Goal: Task Accomplishment & Management: Manage account settings

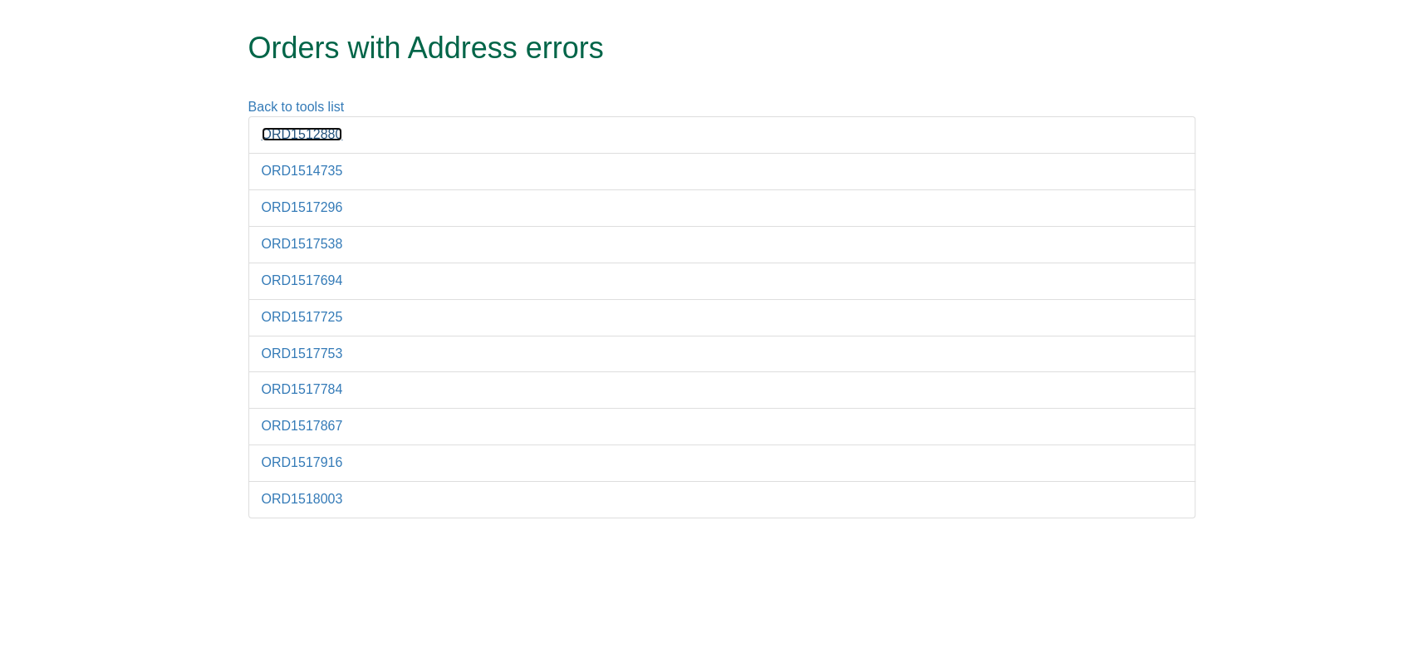
click at [327, 139] on link "ORD1512880" at bounding box center [302, 134] width 81 height 14
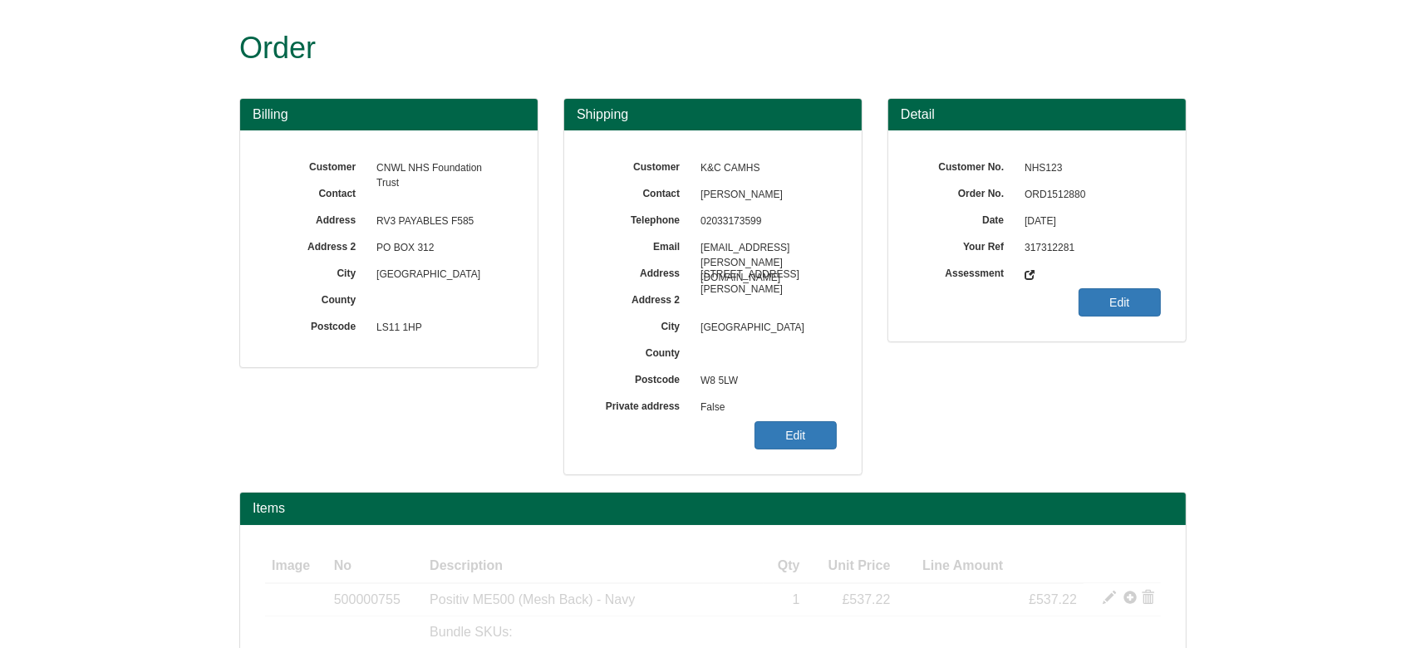
click at [1037, 191] on span "ORD1512880" at bounding box center [1088, 195] width 145 height 27
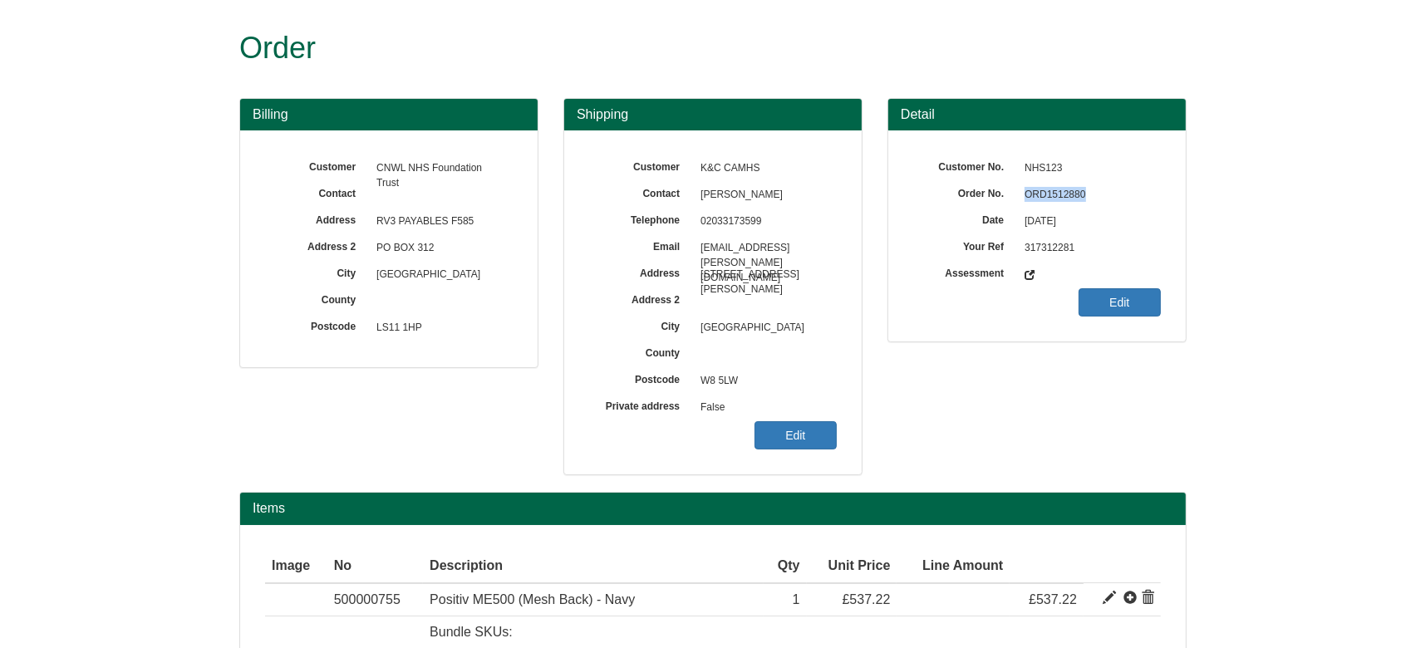
copy span "ORD1512880"
click at [781, 431] on link "Edit" at bounding box center [795, 435] width 82 height 28
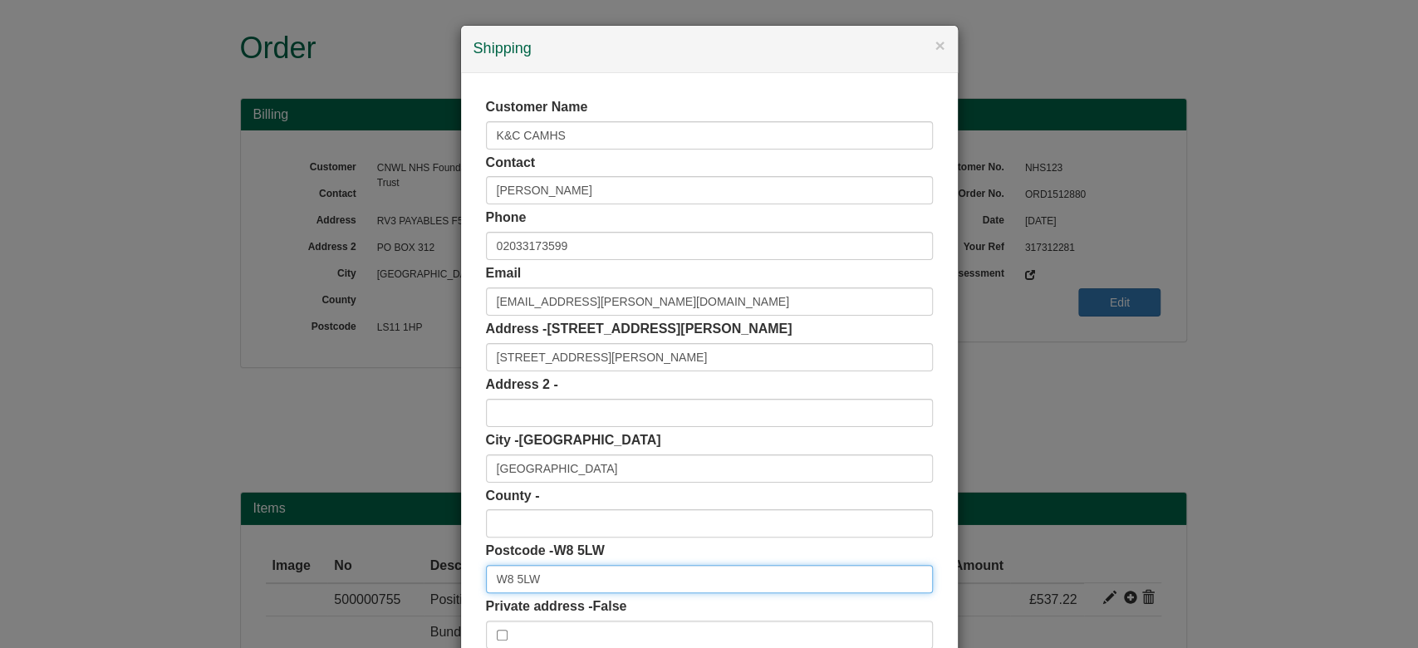
drag, startPoint x: 550, startPoint y: 577, endPoint x: 370, endPoint y: 573, distance: 180.3
click at [370, 573] on div "× Shipping Customer Name K&C CAMHS Contact Muna Williams Phone 02033173599 Emai…" at bounding box center [709, 324] width 1418 height 648
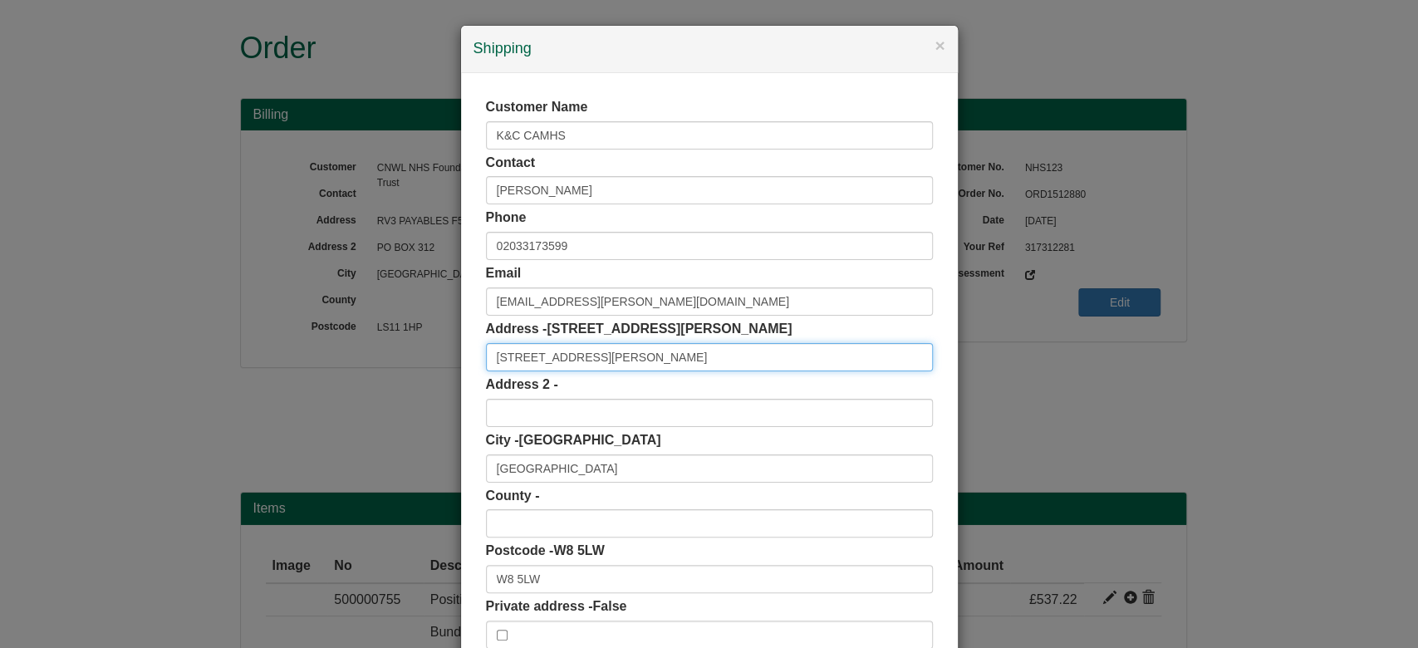
click at [633, 360] on input "1B BEATRICE PLACE" at bounding box center [709, 357] width 447 height 28
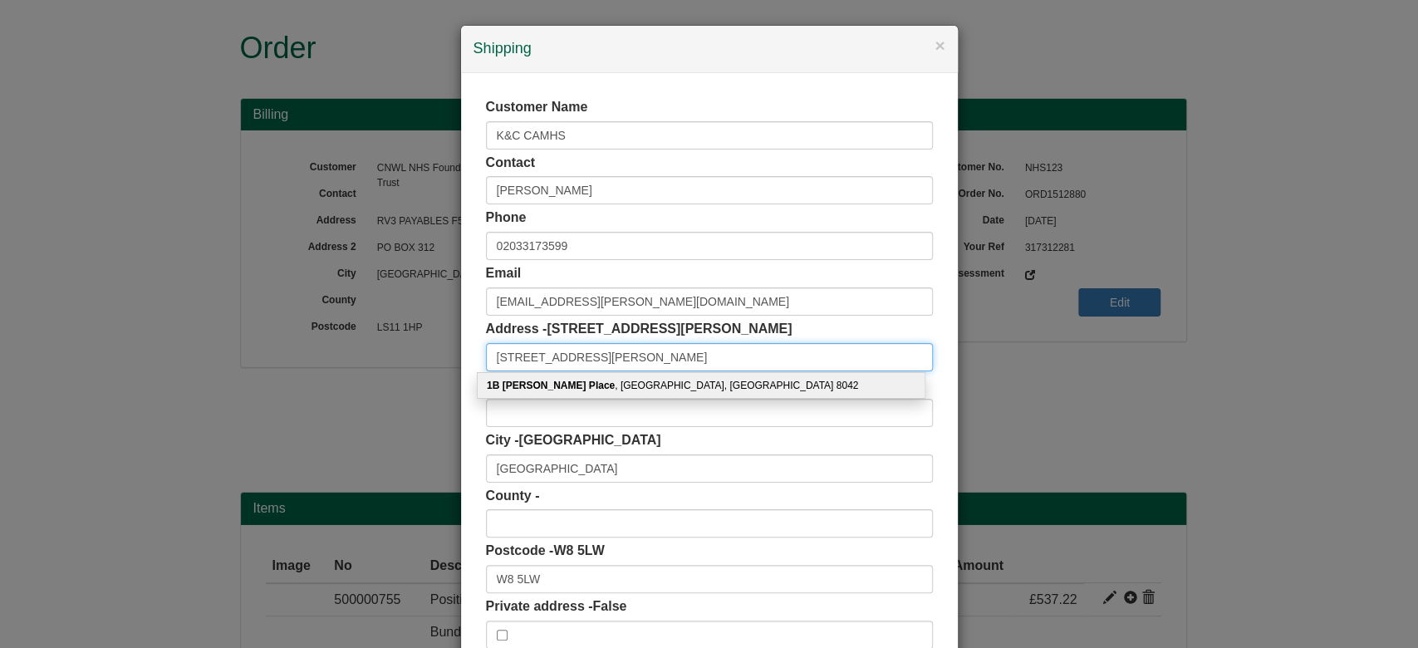
type input "1B BEATRICE PLACE"
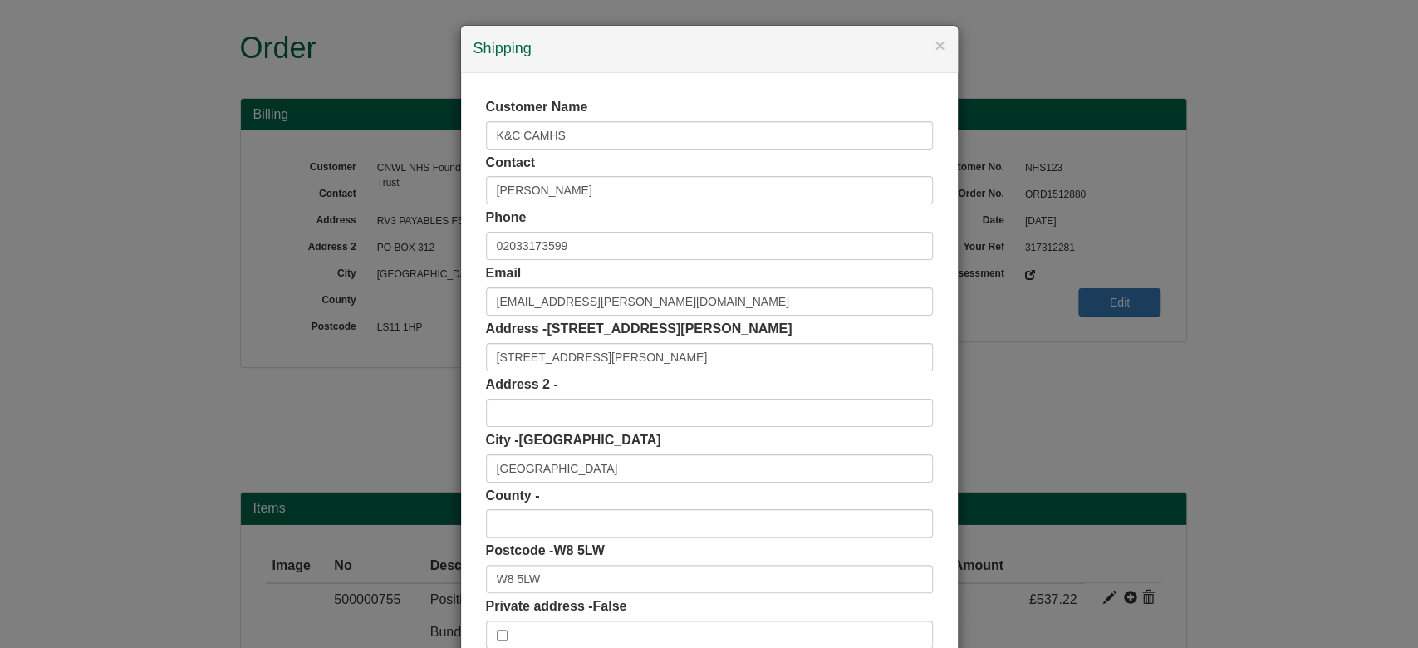
click at [465, 421] on div "Customer Name K&C CAMHS Contact Muna Williams Phone 02033173599 Email muna.will…" at bounding box center [709, 373] width 497 height 601
click at [557, 562] on div "Postcode - W8 5LW W8 5LW" at bounding box center [709, 568] width 447 height 52
click at [559, 564] on div "Postcode - W8 5LW W8 5LW" at bounding box center [709, 568] width 447 height 52
click at [565, 575] on input "W8 5LW" at bounding box center [709, 579] width 447 height 28
drag, startPoint x: 547, startPoint y: 582, endPoint x: 415, endPoint y: 602, distance: 133.7
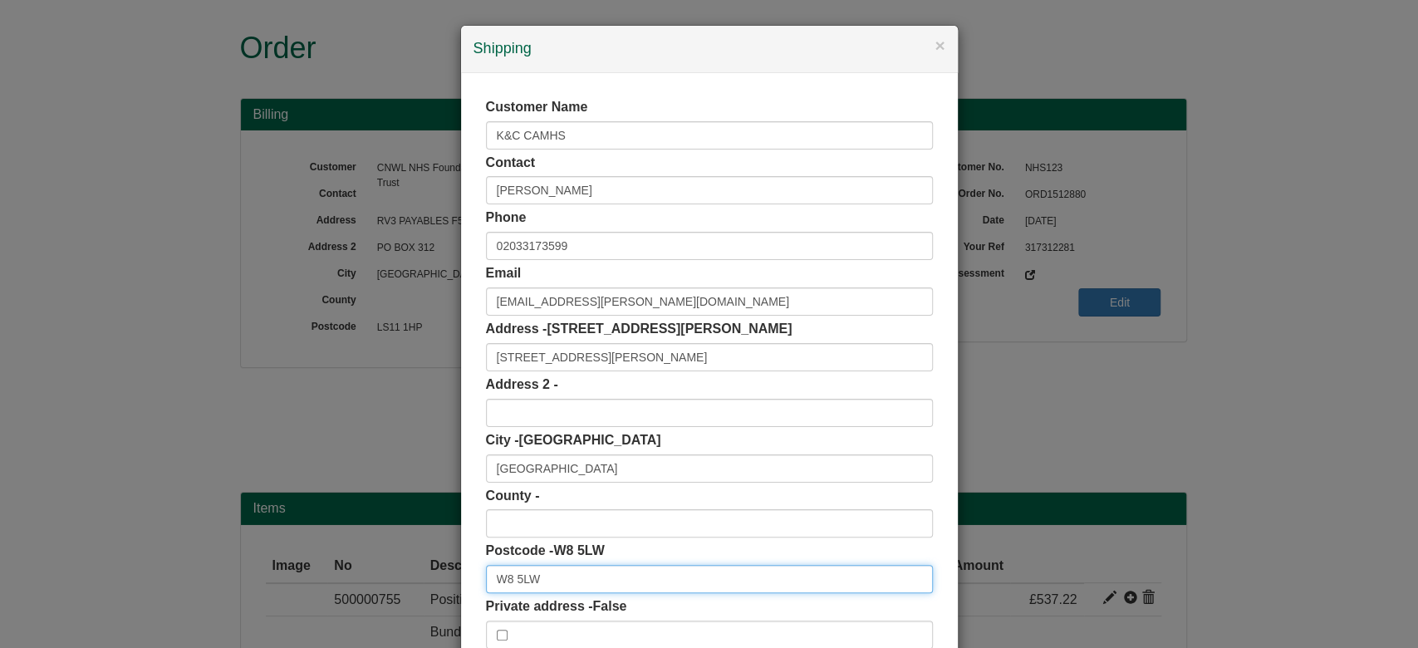
click at [415, 602] on div "× Shipping Customer Name K&C CAMHS Contact Muna Williams Phone 02033173599 Emai…" at bounding box center [709, 324] width 1418 height 648
paste input "P"
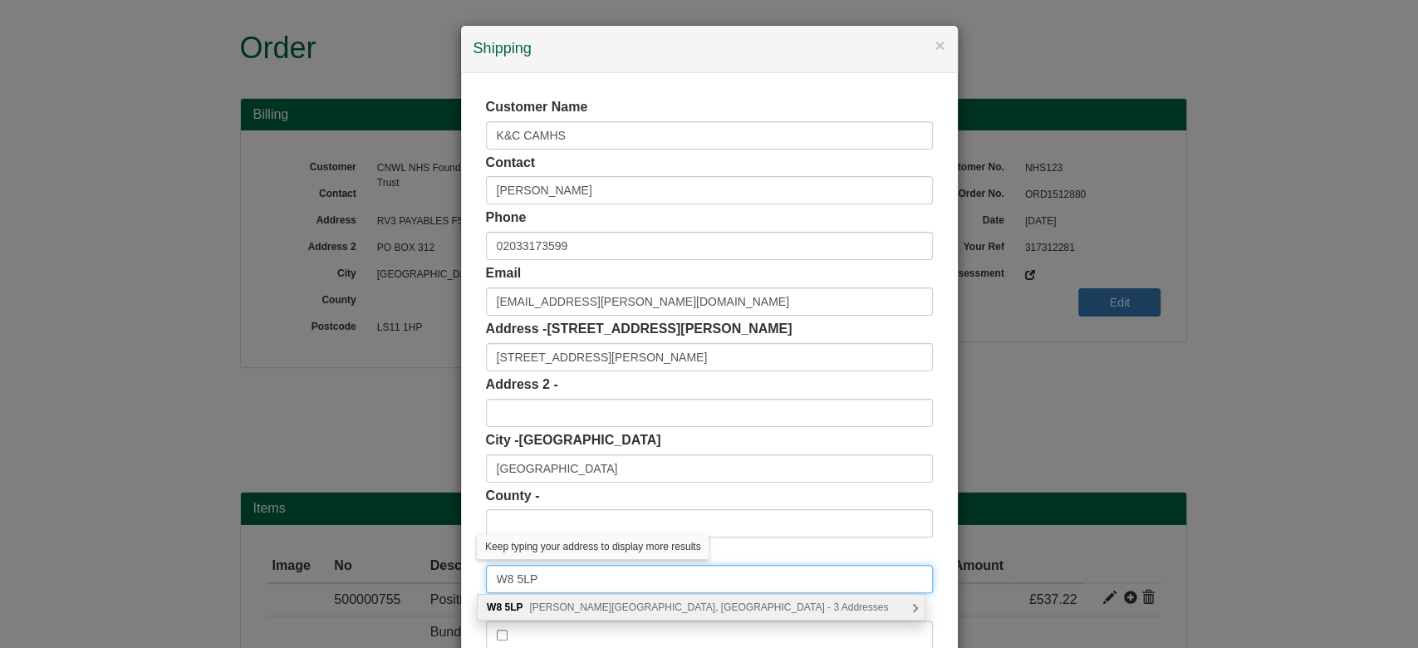
type input "W8 5LP"
click at [554, 606] on span "Beatrice Place, London - 3 Addresses" at bounding box center [708, 607] width 359 height 12
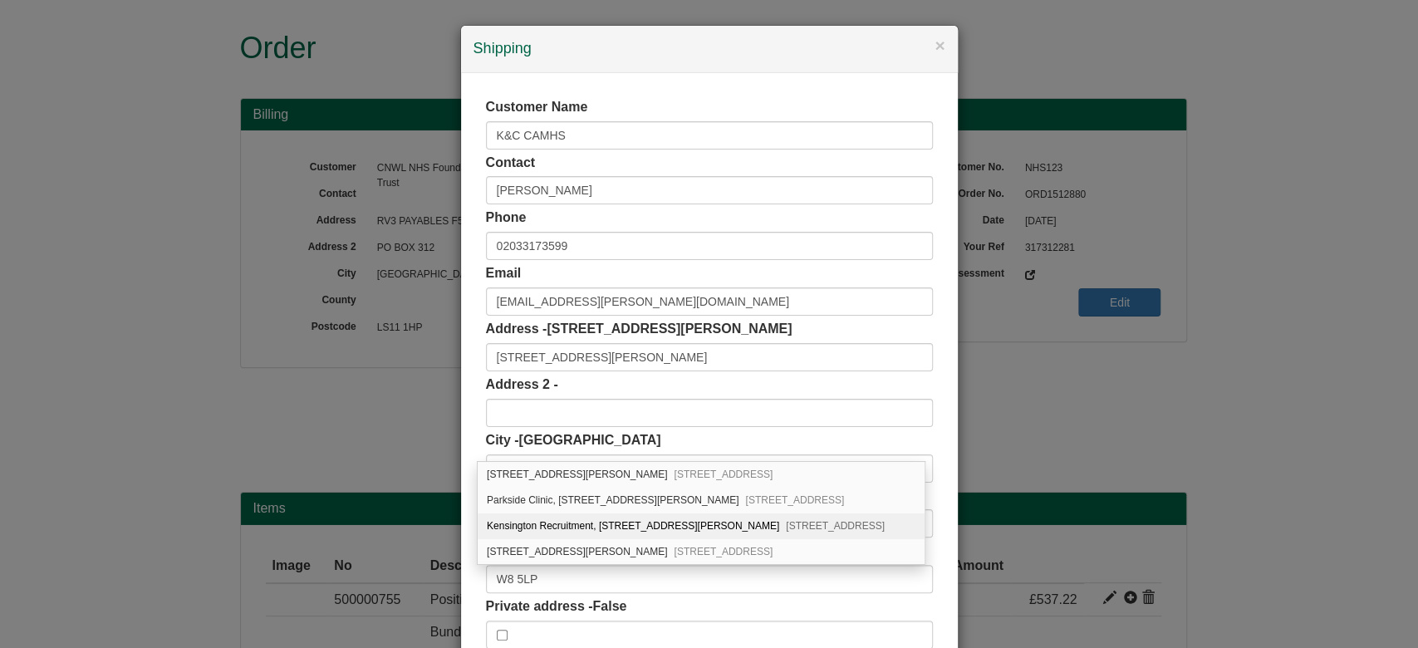
click at [464, 444] on div "Customer Name K&C CAMHS Contact Muna Williams Phone 02033173599 Email muna.will…" at bounding box center [709, 373] width 497 height 601
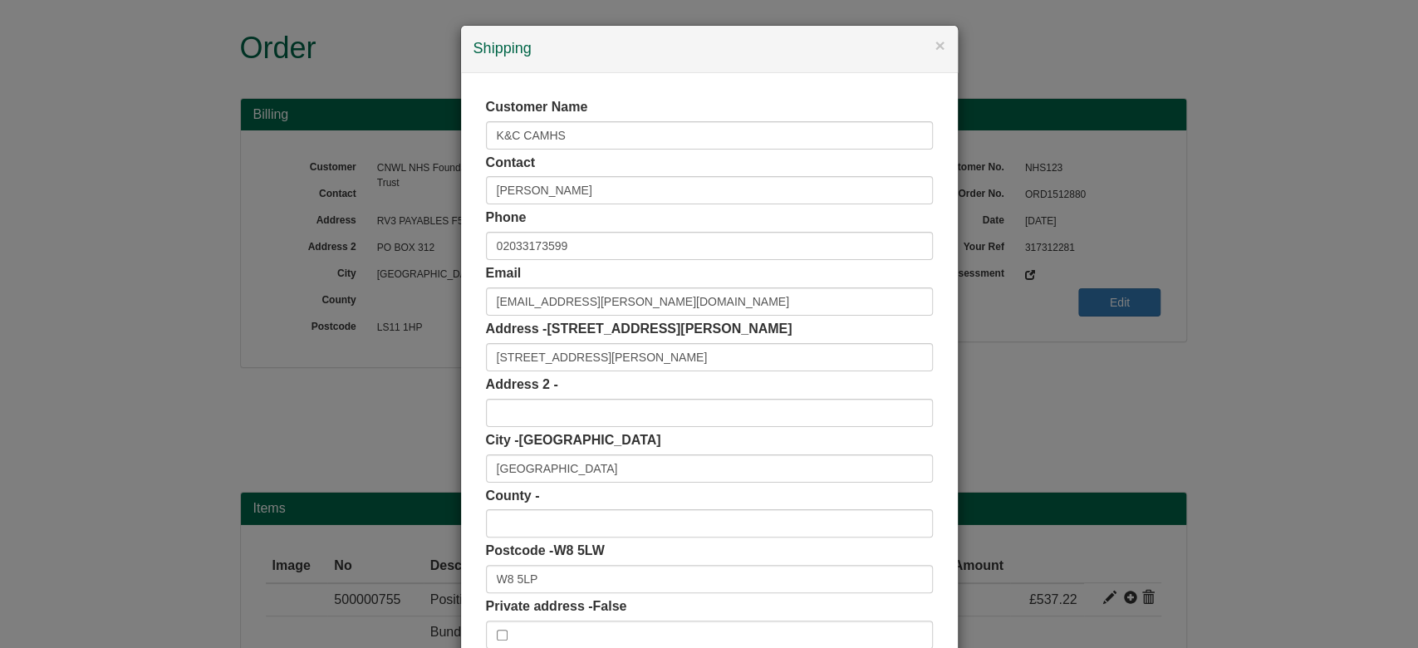
drag, startPoint x: 472, startPoint y: 349, endPoint x: 482, endPoint y: 347, distance: 10.1
click at [482, 347] on div "Customer Name K&C CAMHS Contact Muna Williams Phone 02033173599 Email muna.will…" at bounding box center [709, 373] width 497 height 601
drag, startPoint x: 483, startPoint y: 349, endPoint x: 665, endPoint y: 342, distance: 182.1
click at [665, 343] on input "1B BEATRICE PLACE" at bounding box center [709, 357] width 447 height 28
click at [560, 411] on input "text" at bounding box center [709, 413] width 447 height 28
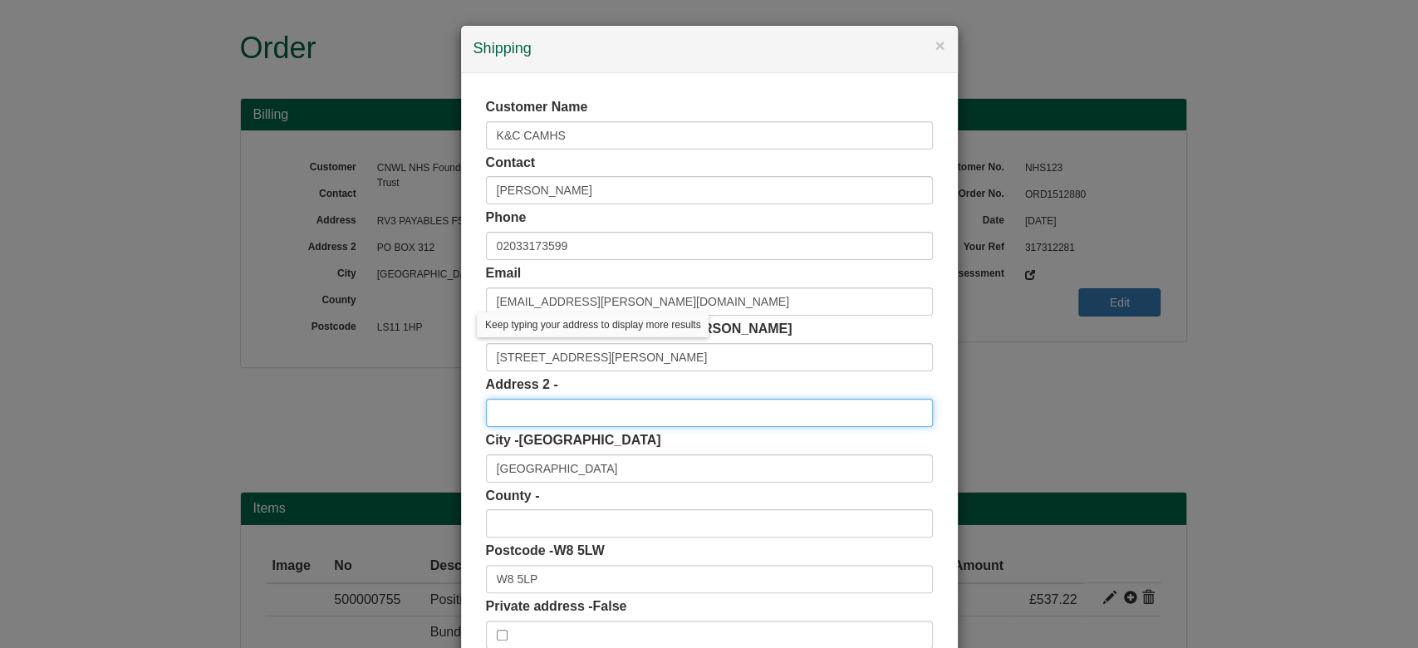
paste input "1B BEATRICE PLACE"
type input "1B BEATRICE PLACE"
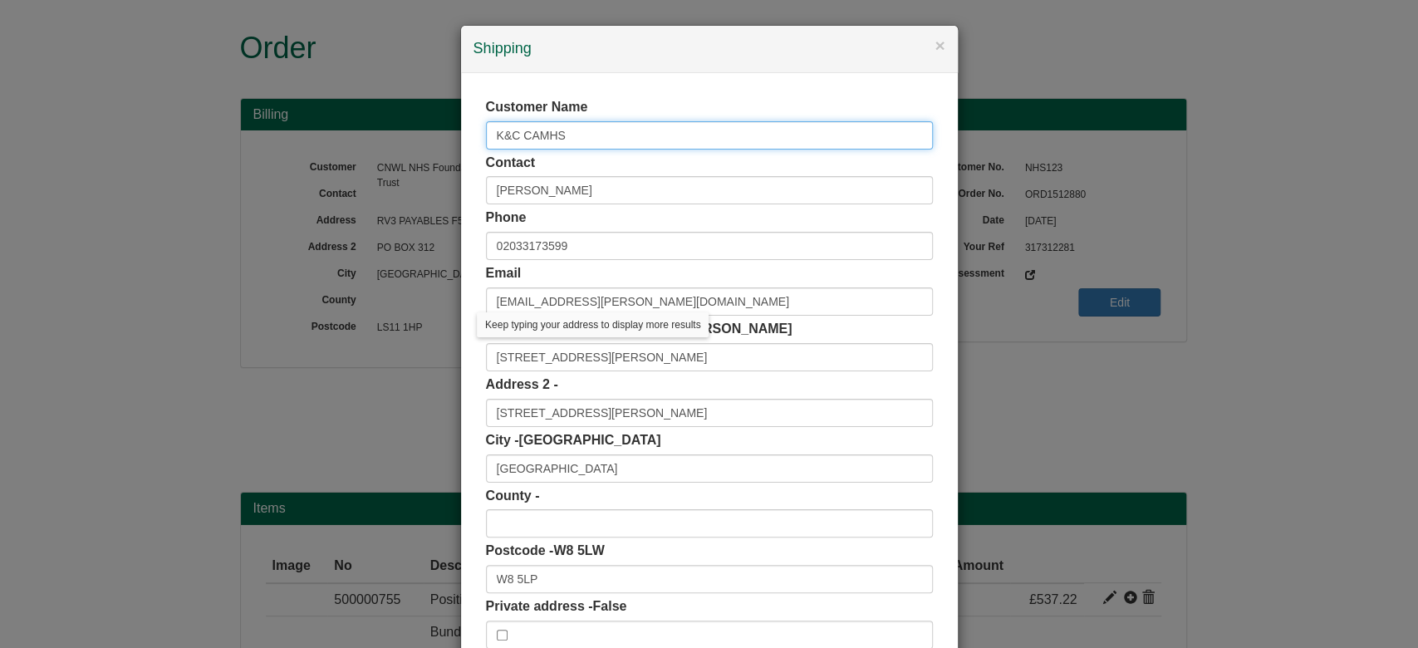
drag, startPoint x: 587, startPoint y: 127, endPoint x: 434, endPoint y: 123, distance: 153.8
click at [434, 123] on div "× Shipping Customer Name K&C CAMHS Contact Muna Williams Phone 02033173599 Emai…" at bounding box center [709, 324] width 1418 height 648
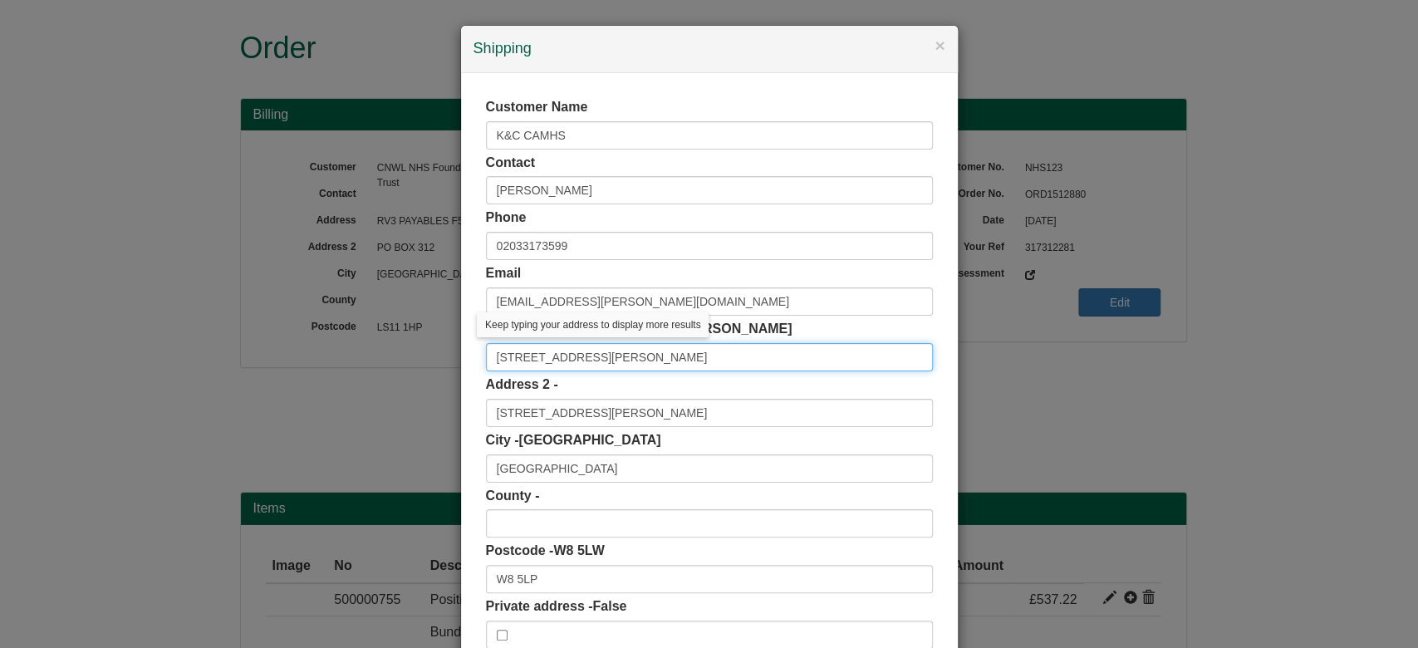
drag, startPoint x: 629, startPoint y: 368, endPoint x: 434, endPoint y: 389, distance: 196.3
click at [434, 389] on div "× Shipping Customer Name K&C CAMHS Contact Muna Williams Phone 02033173599 Emai…" at bounding box center [709, 324] width 1418 height 648
paste input "K&C CAMHS"
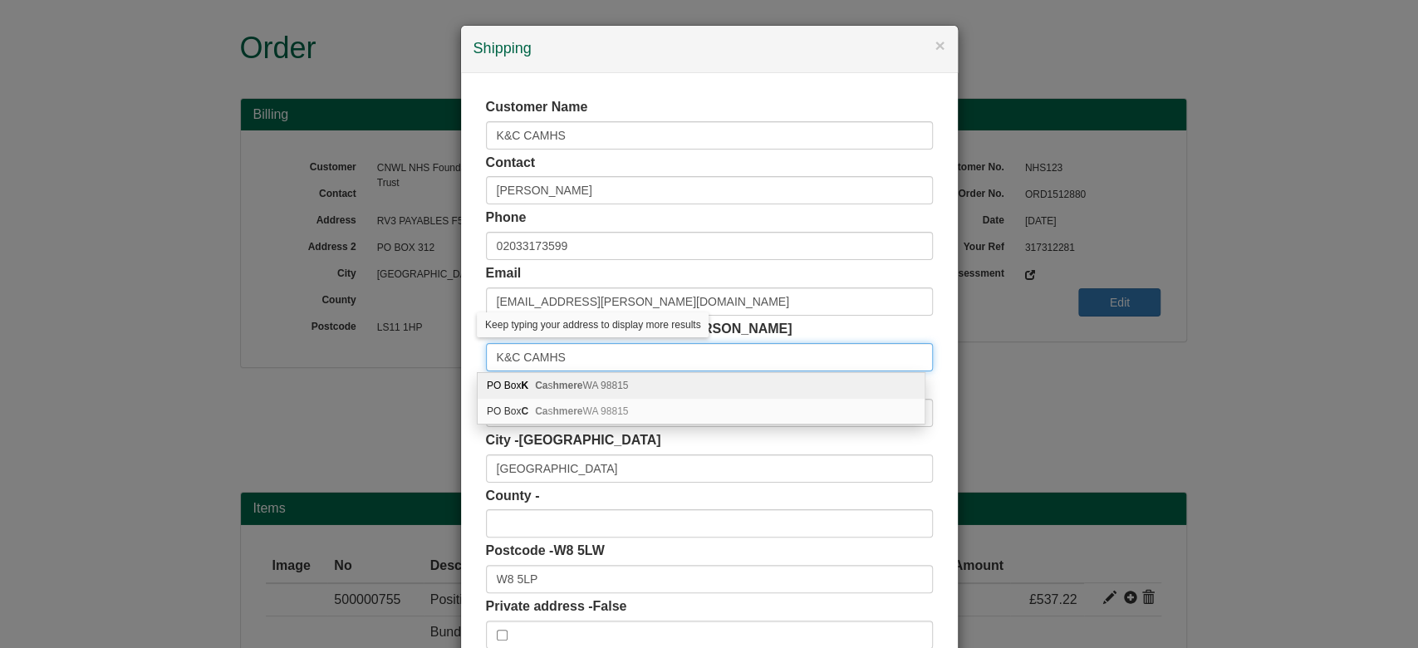
type input "K&C CAMHS"
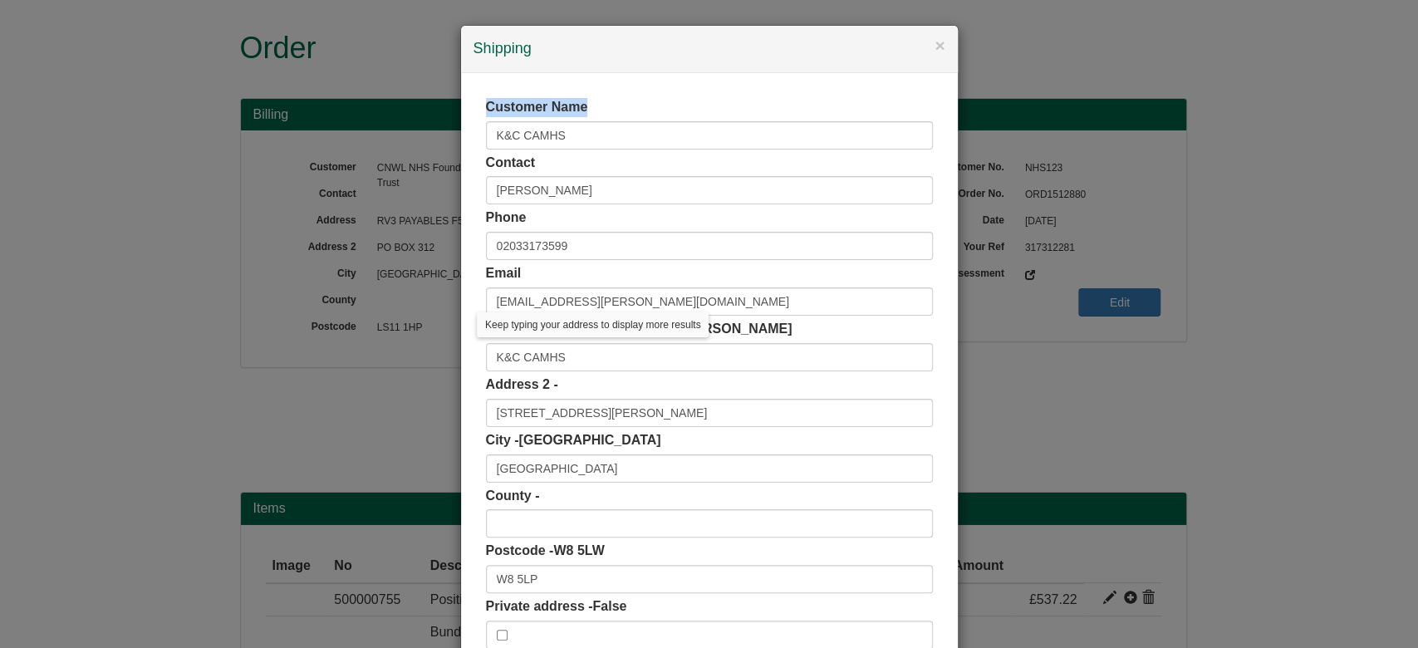
drag, startPoint x: 572, startPoint y: 119, endPoint x: 390, endPoint y: 116, distance: 181.1
click at [390, 116] on div "× Shipping Customer Name K&C CAMHS Contact Muna Williams Phone 02033173599 Emai…" at bounding box center [709, 324] width 1418 height 648
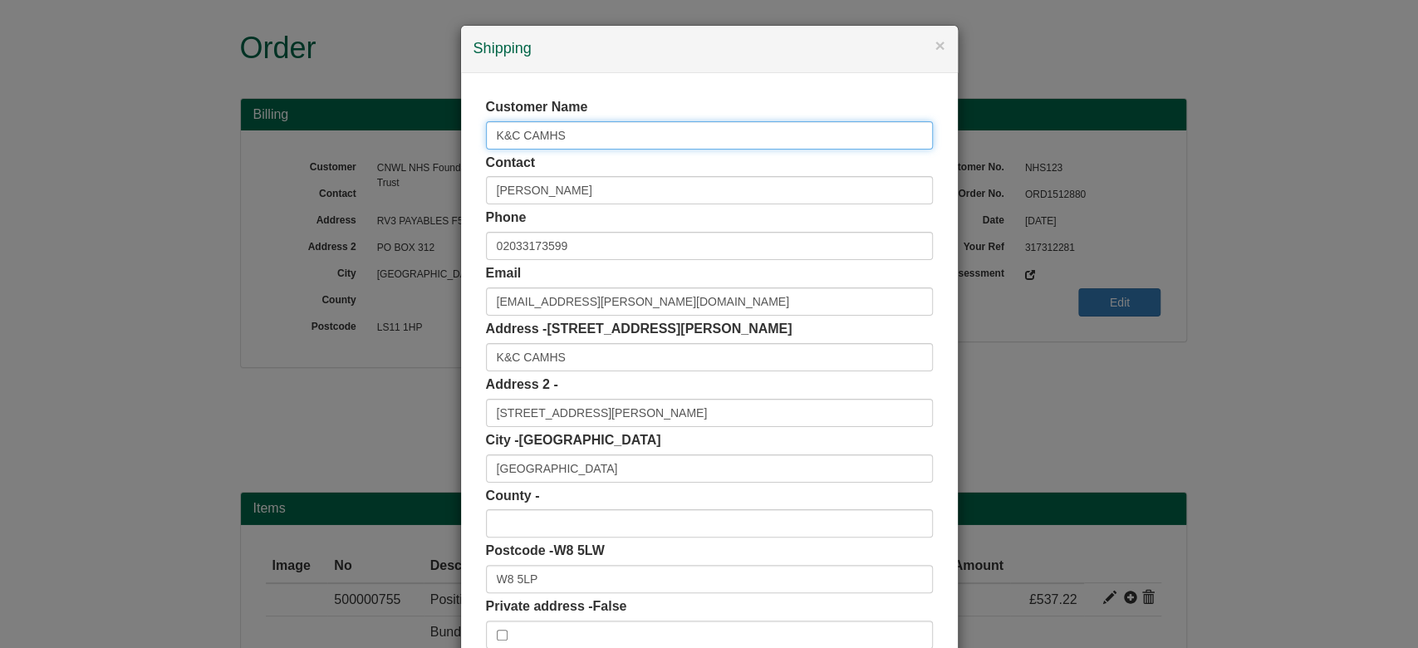
drag, startPoint x: 578, startPoint y: 129, endPoint x: 351, endPoint y: 167, distance: 230.0
click at [351, 167] on div "× Shipping Customer Name K&C CAMHS Contact Muna Williams Phone 02033173599 Emai…" at bounding box center [709, 324] width 1418 height 648
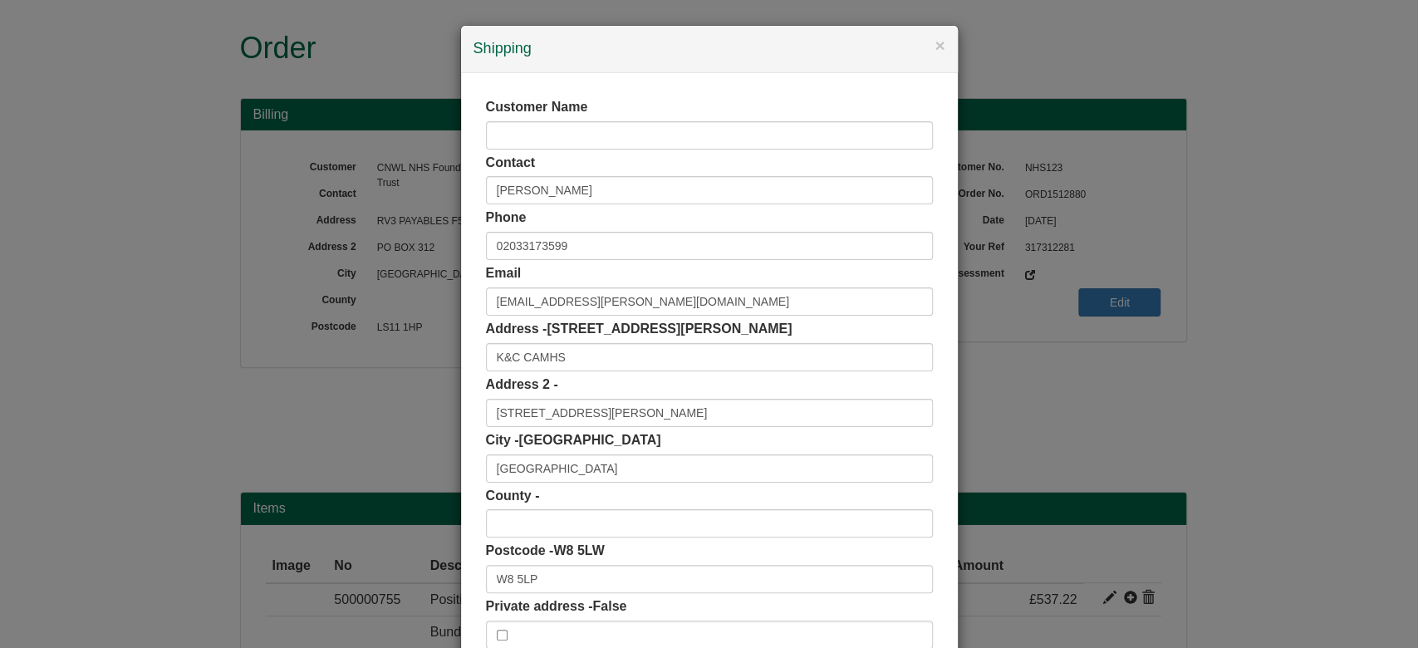
click at [462, 243] on div "Customer Name Contact Muna Williams Phone 02033173599 Email muna.williams@nhs.n…" at bounding box center [709, 373] width 497 height 601
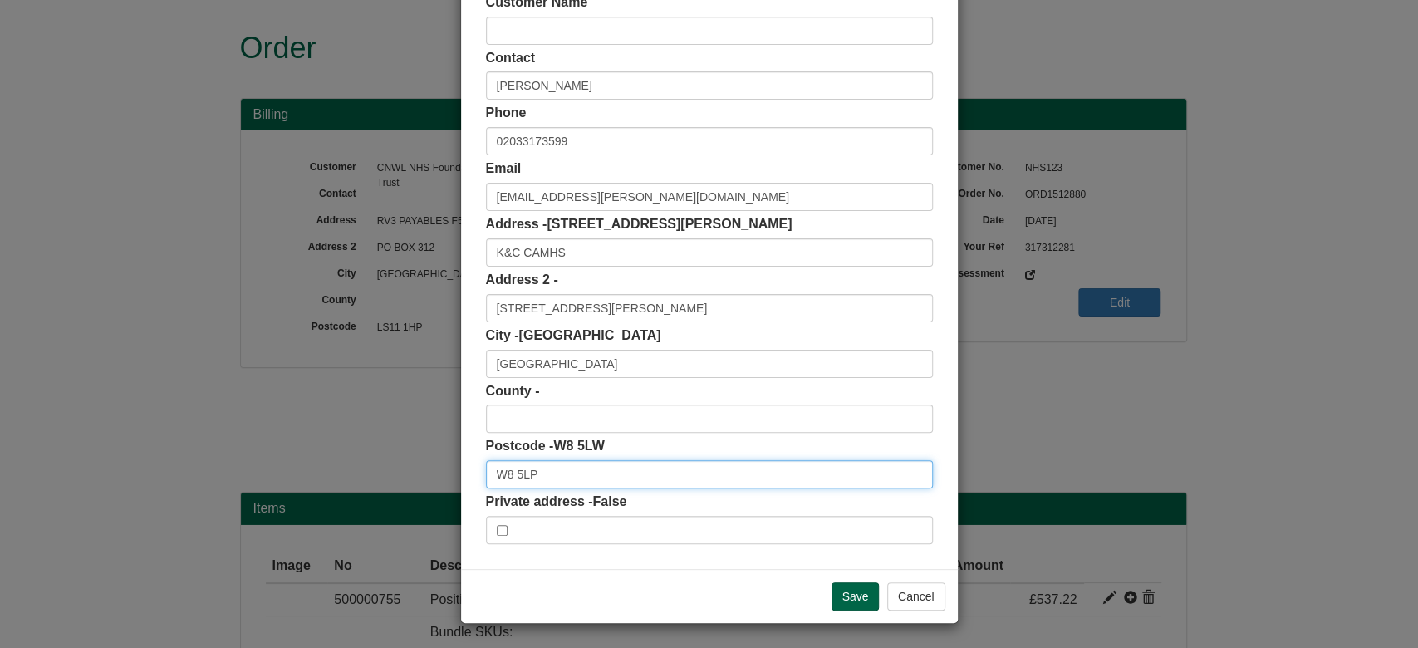
drag, startPoint x: 426, startPoint y: 462, endPoint x: 409, endPoint y: 462, distance: 17.4
click at [409, 462] on div "× Shipping Customer Name Contact Muna Williams Phone 02033173599 Email muna.wil…" at bounding box center [709, 324] width 1418 height 648
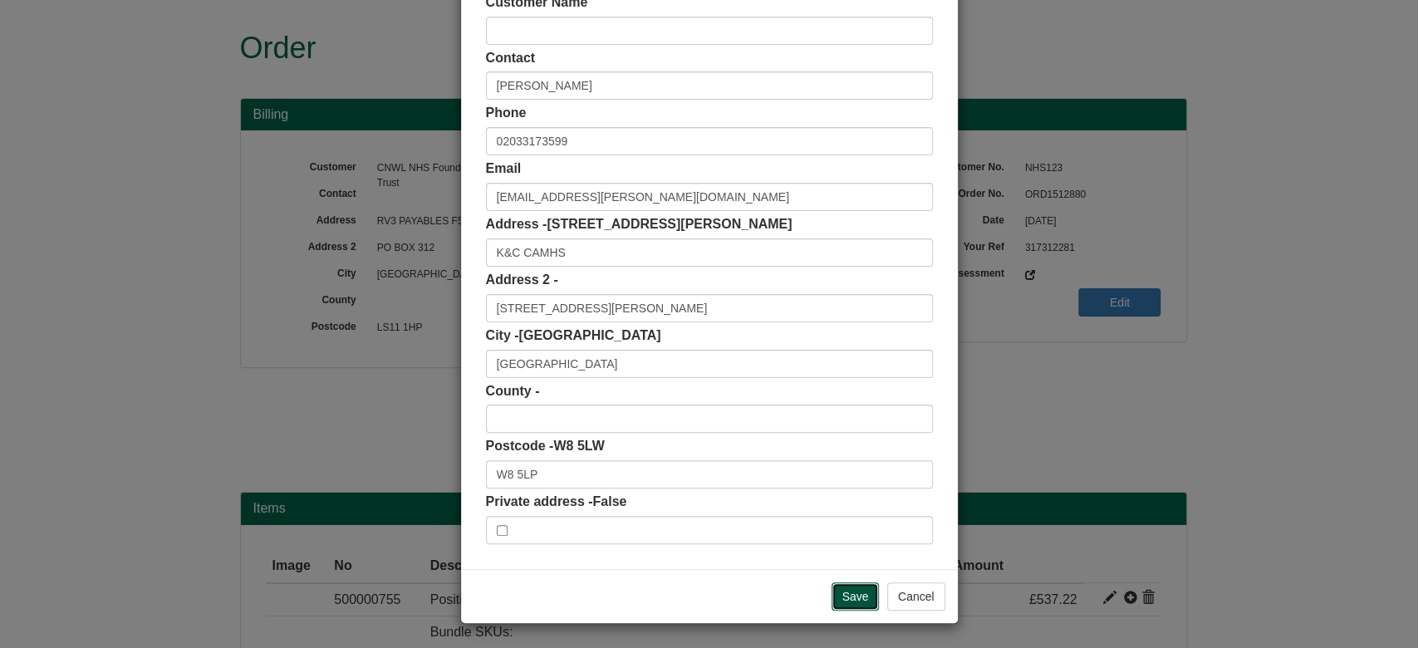
click at [857, 593] on input "Save" at bounding box center [856, 596] width 48 height 28
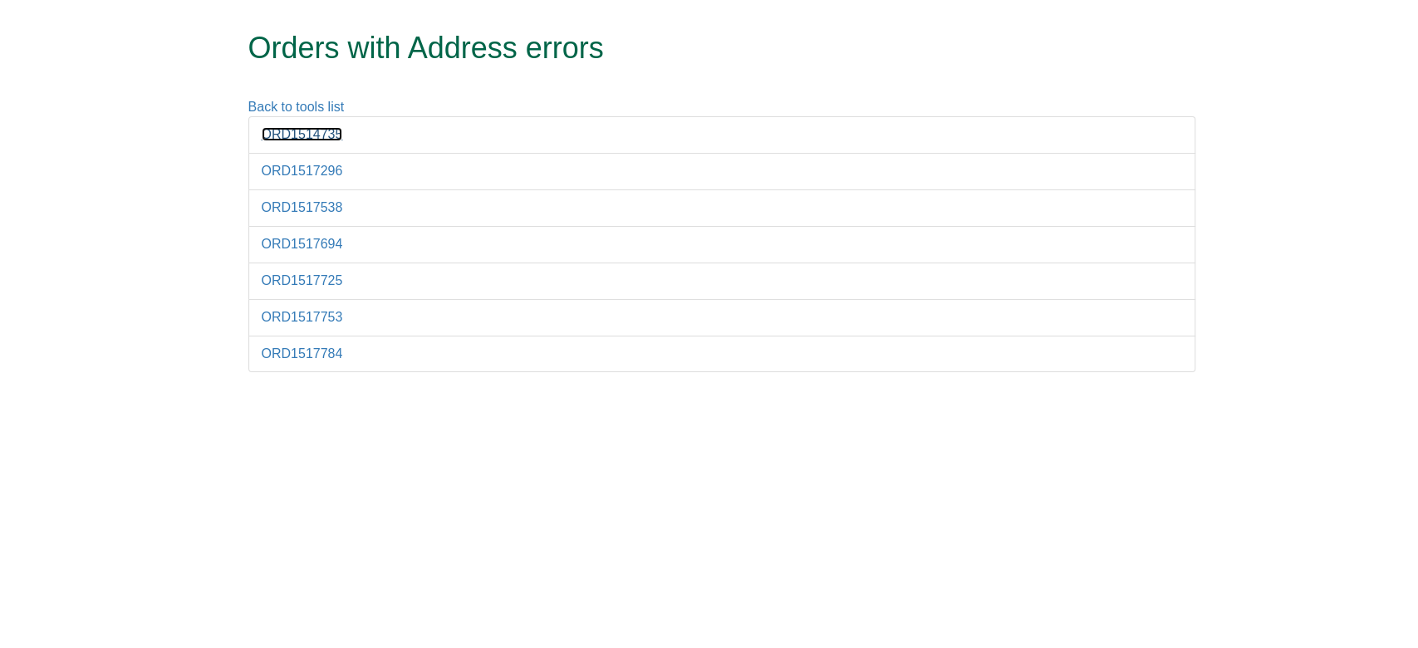
click at [312, 138] on link "ORD1514735" at bounding box center [302, 134] width 81 height 14
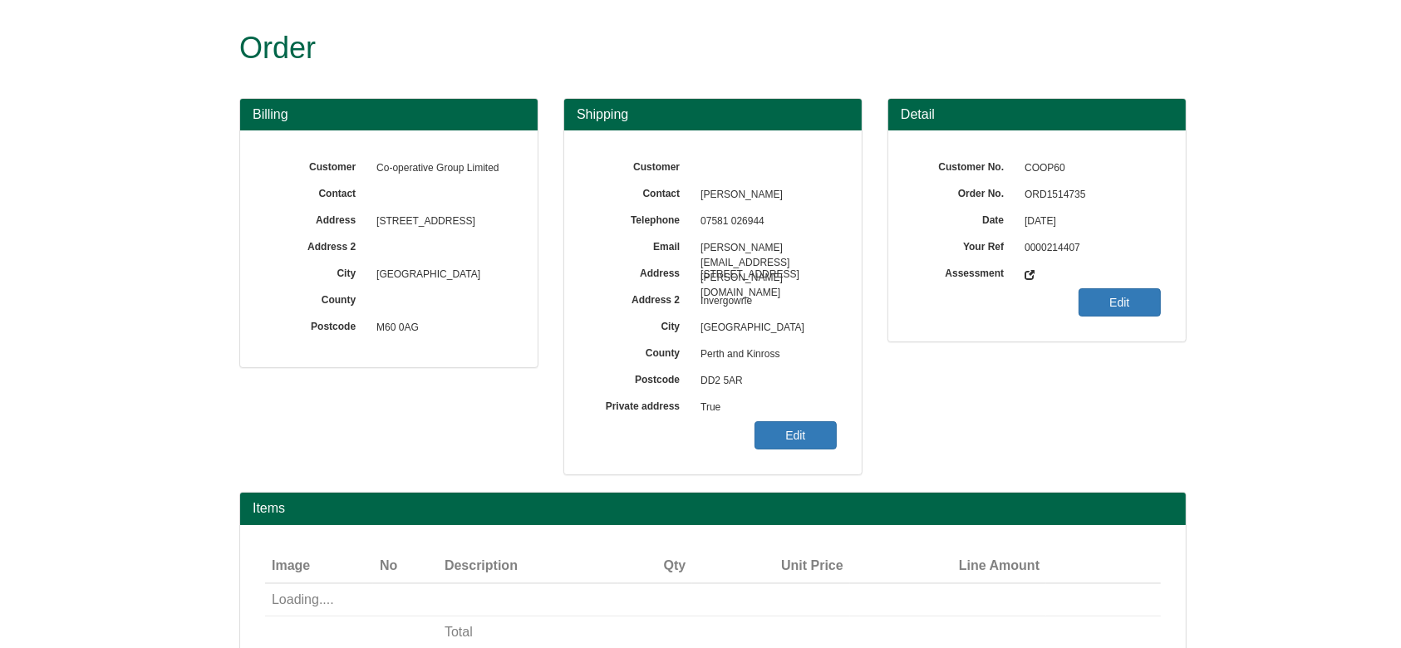
click at [1059, 184] on span "ORD1514735" at bounding box center [1088, 195] width 145 height 27
copy span "ORD1514735"
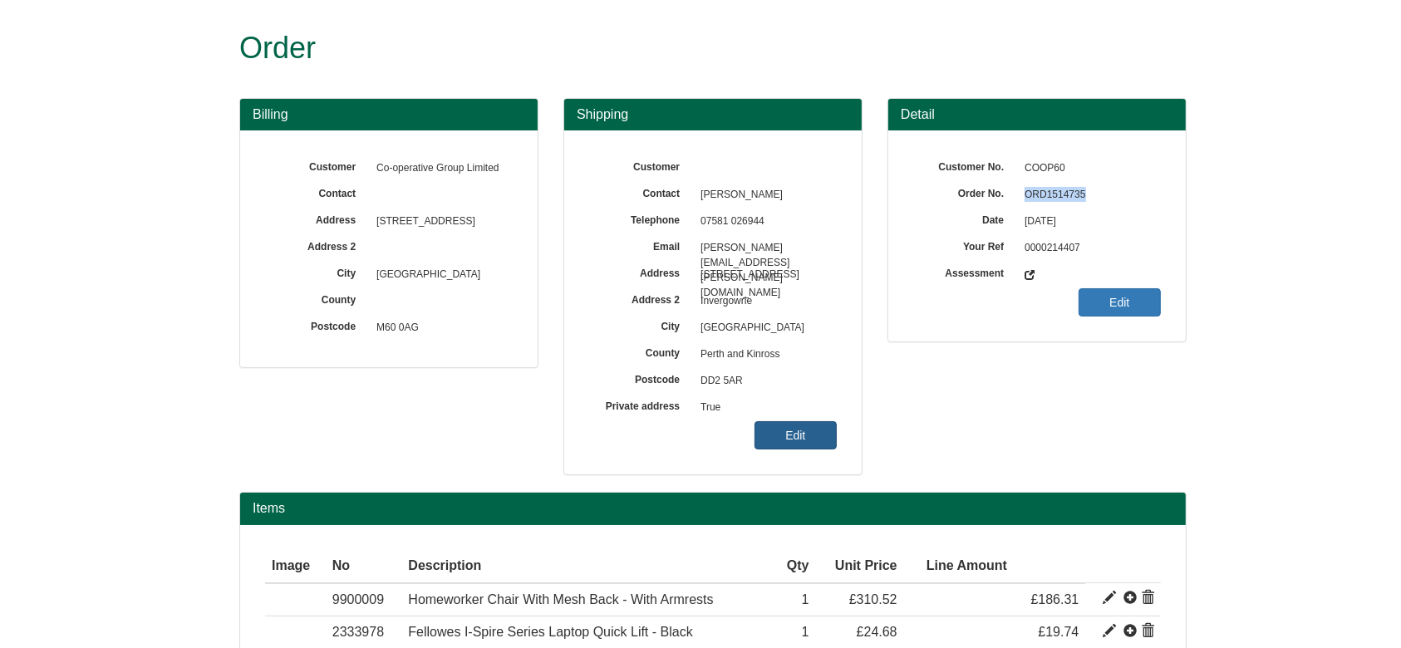
click at [763, 422] on link "Edit" at bounding box center [795, 435] width 82 height 28
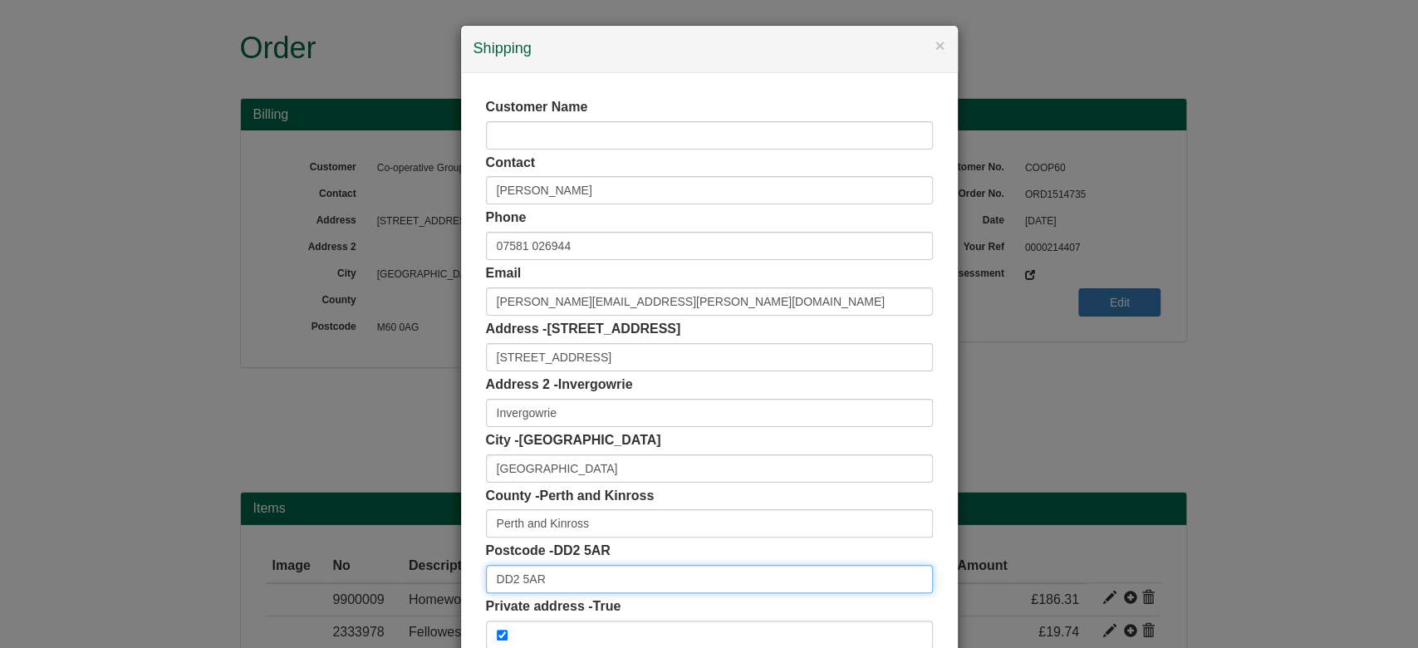
drag, startPoint x: 564, startPoint y: 574, endPoint x: 415, endPoint y: 582, distance: 149.7
click at [415, 582] on div "× Shipping Customer Name Contact Pete McFarlane Phone 07581 026944 Email peter.…" at bounding box center [709, 324] width 1418 height 648
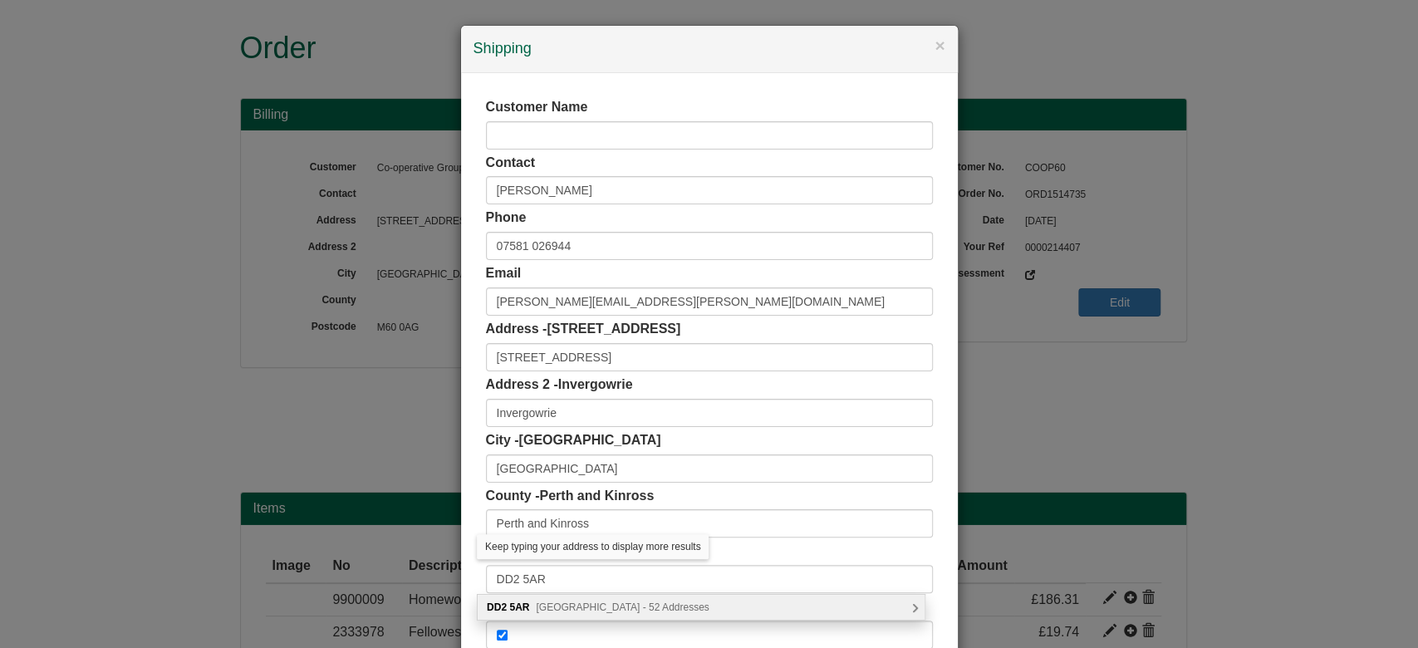
click at [551, 609] on span "Bayview Road, Dundee - 52 Addresses" at bounding box center [622, 607] width 173 height 12
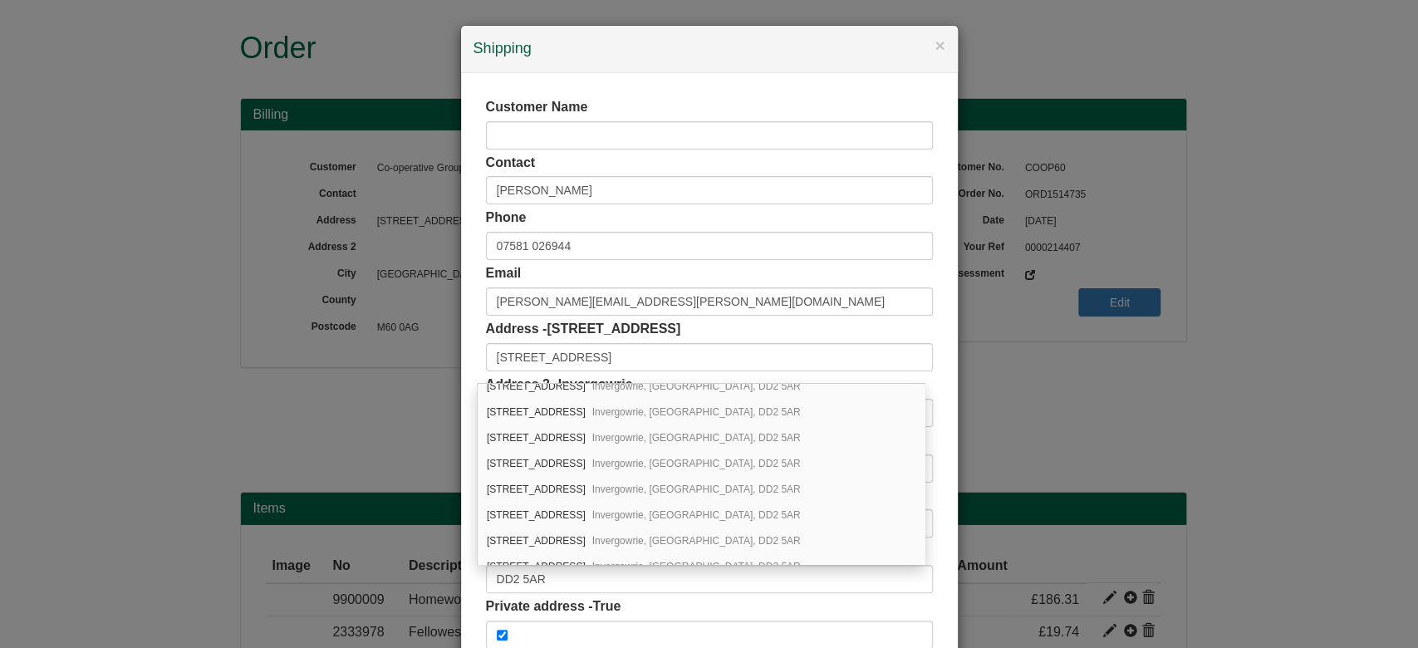
scroll to position [443, 0]
click at [698, 514] on span "Invergowrie, Dundee, DD2 5AR" at bounding box center [696, 520] width 209 height 12
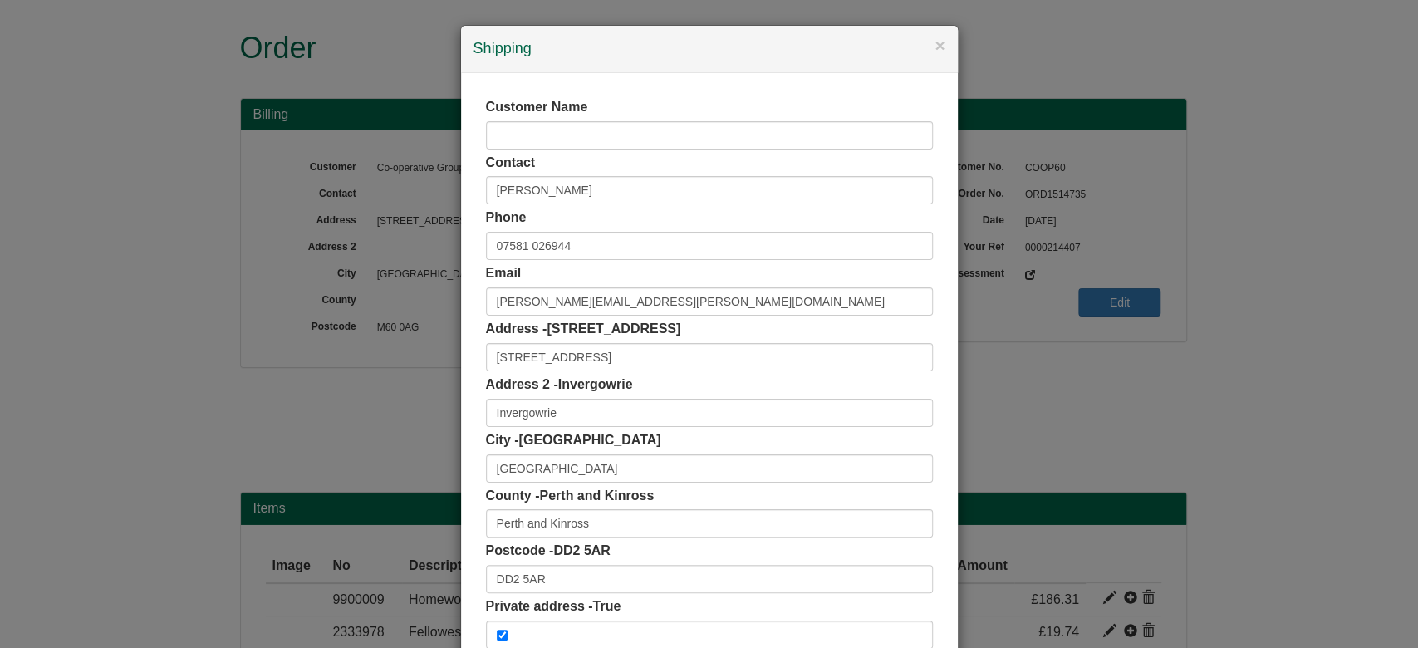
scroll to position [105, 0]
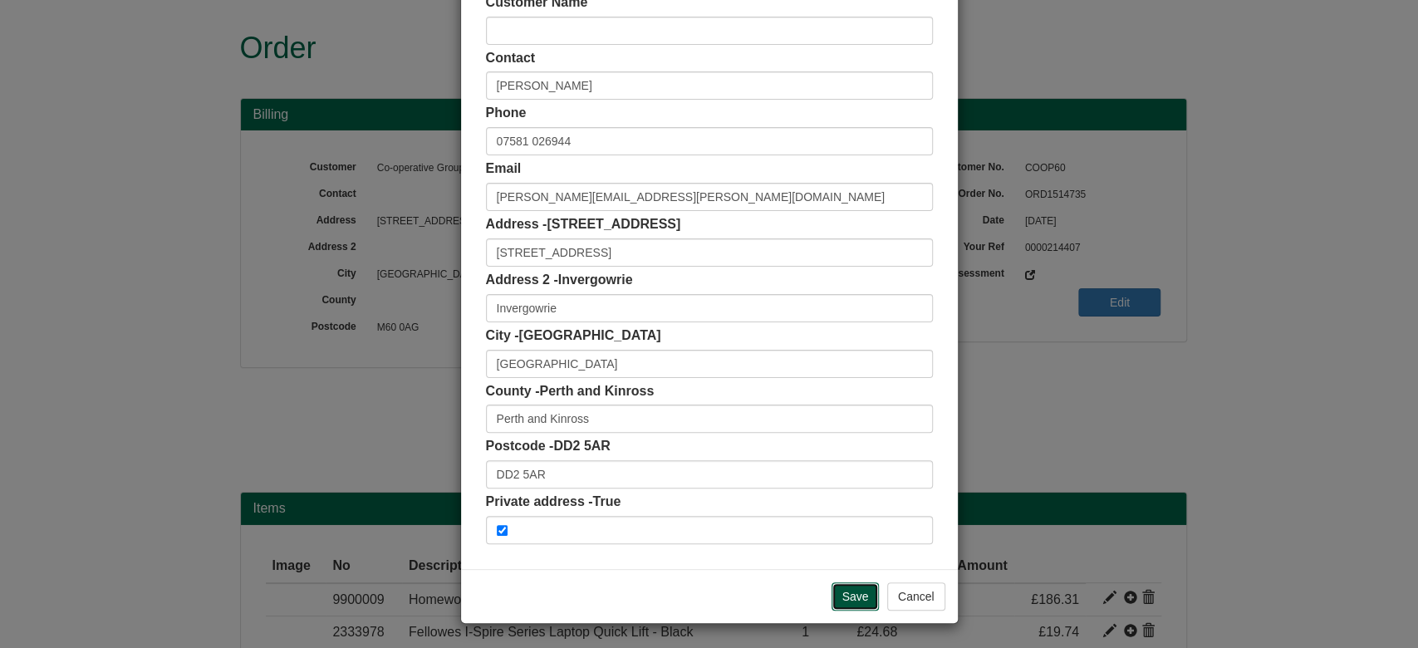
click at [849, 592] on input "Save" at bounding box center [856, 596] width 48 height 28
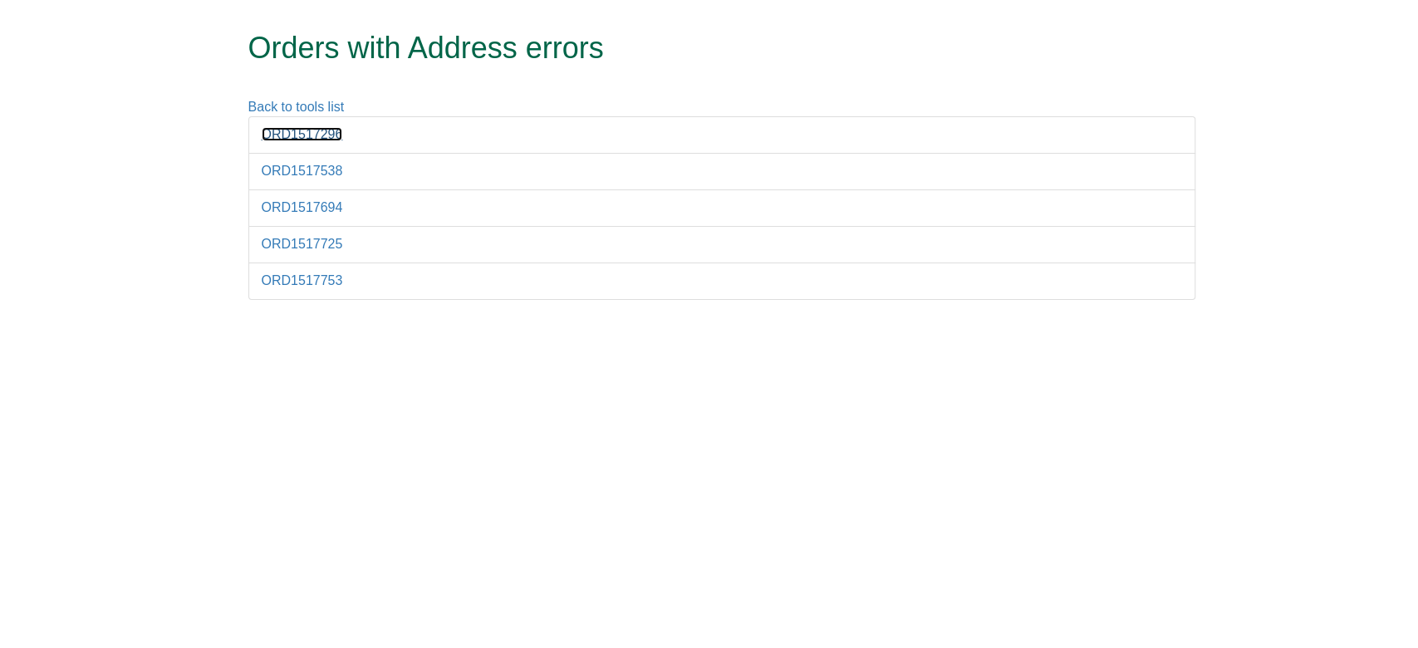
click at [298, 137] on link "ORD1517296" at bounding box center [302, 134] width 81 height 14
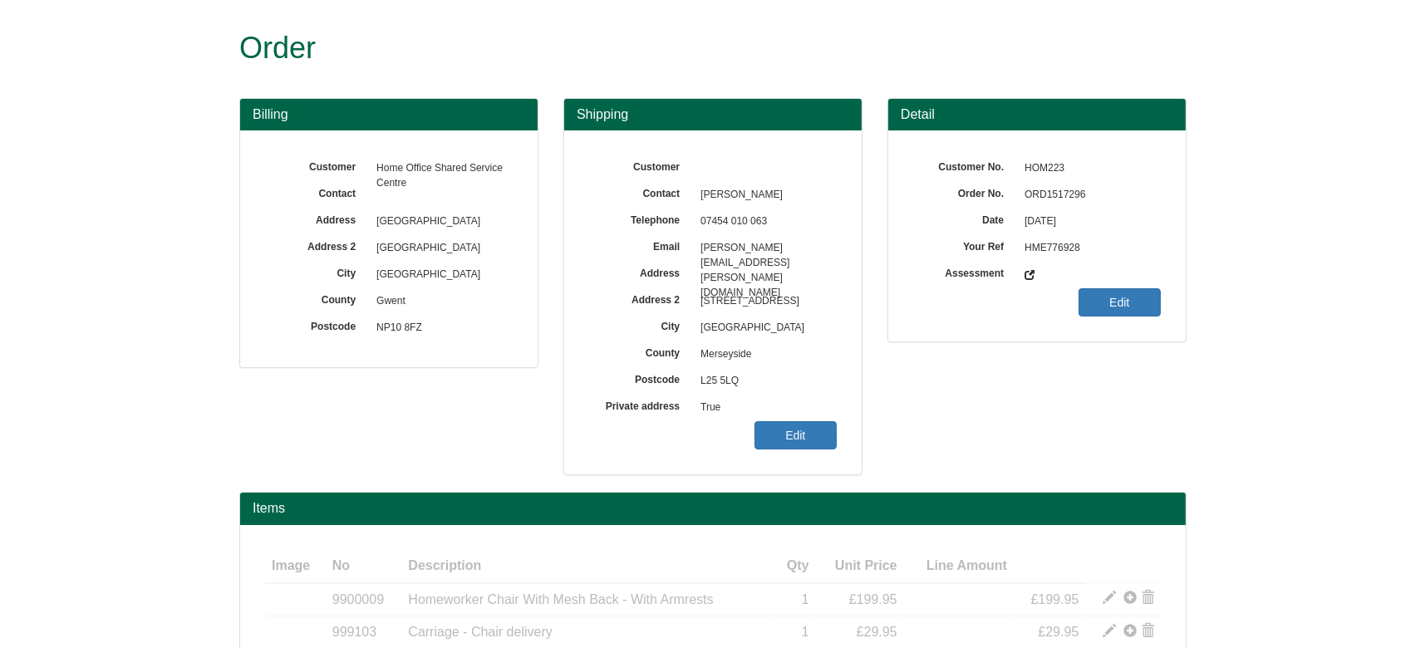
click at [1062, 196] on span "ORD1517296" at bounding box center [1088, 195] width 145 height 27
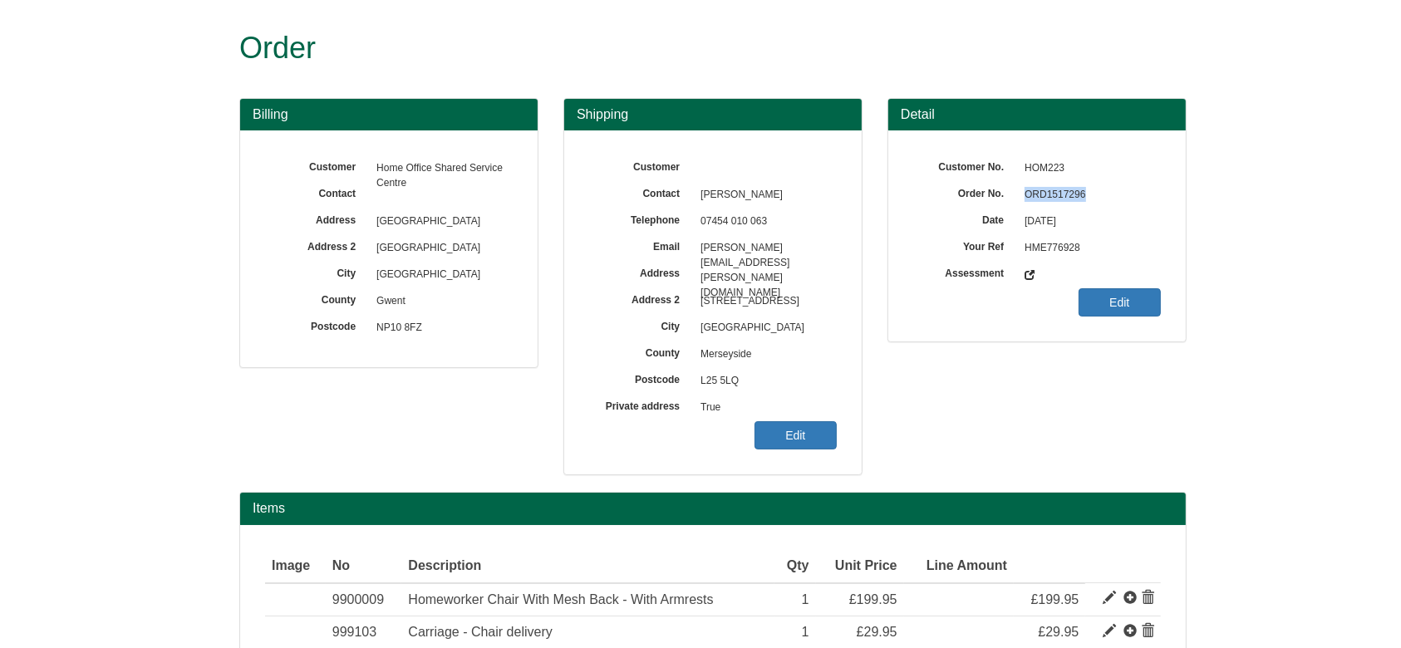
click at [1062, 196] on span "ORD1517296" at bounding box center [1088, 195] width 145 height 27
copy span "ORD1517296"
click at [789, 428] on link "Edit" at bounding box center [795, 435] width 82 height 28
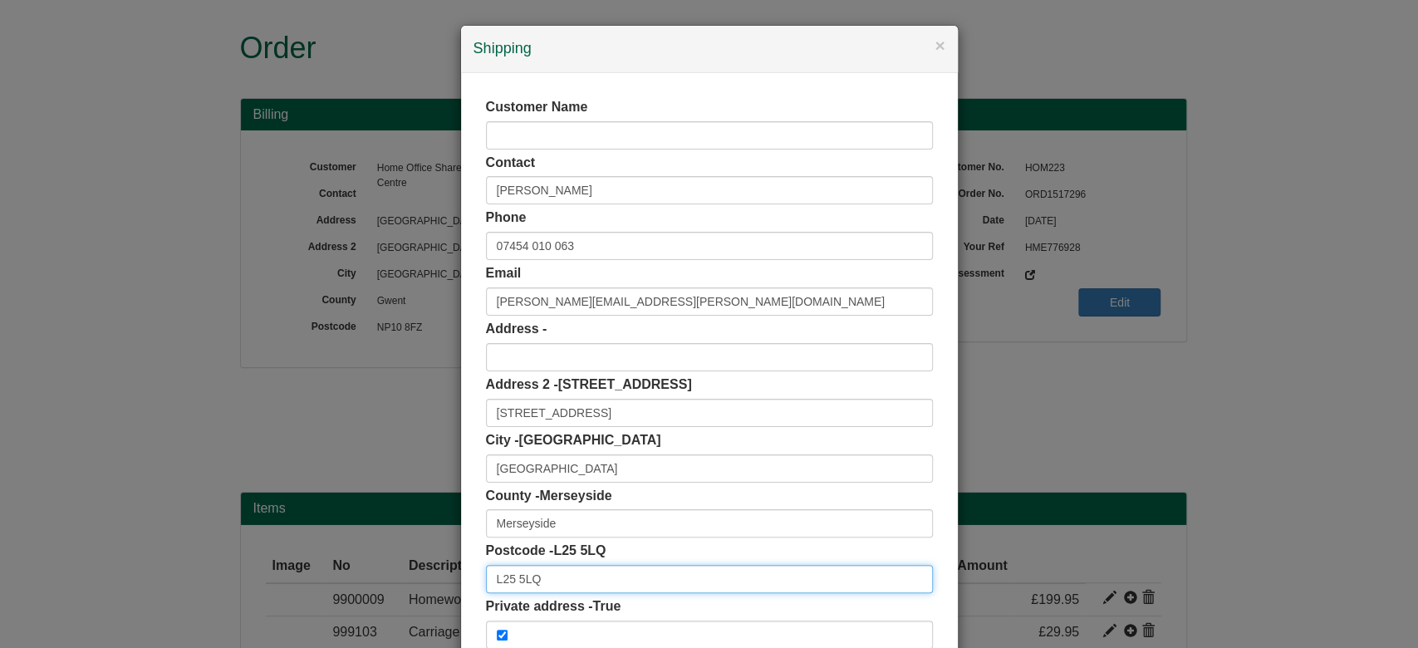
drag, startPoint x: 543, startPoint y: 577, endPoint x: 385, endPoint y: 564, distance: 158.3
click at [385, 564] on div "× Shipping Customer Name Contact [PERSON_NAME] Phone [PHONE_NUMBER] Email [PERS…" at bounding box center [709, 324] width 1418 height 648
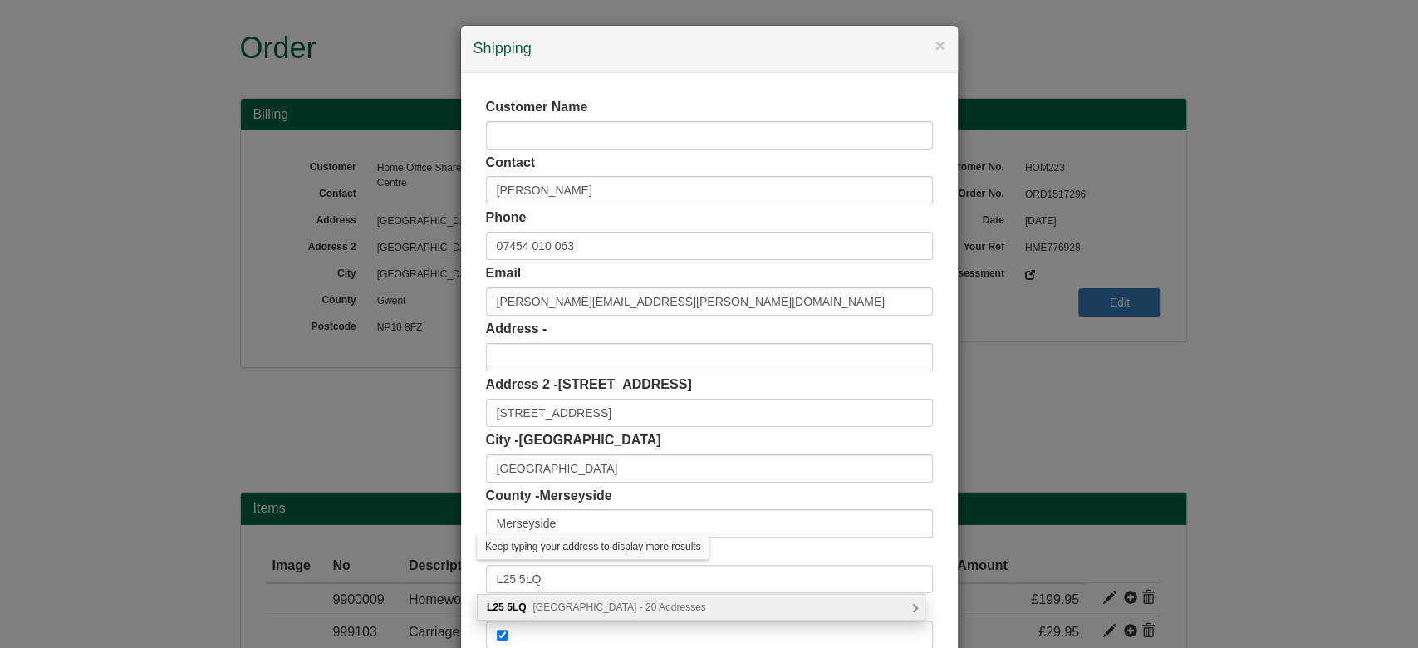
click at [566, 594] on div "[STREET_ADDRESS] Addresses" at bounding box center [701, 607] width 449 height 27
click at [582, 603] on span "[GEOGRAPHIC_DATA] - 20 Addresses" at bounding box center [619, 607] width 173 height 12
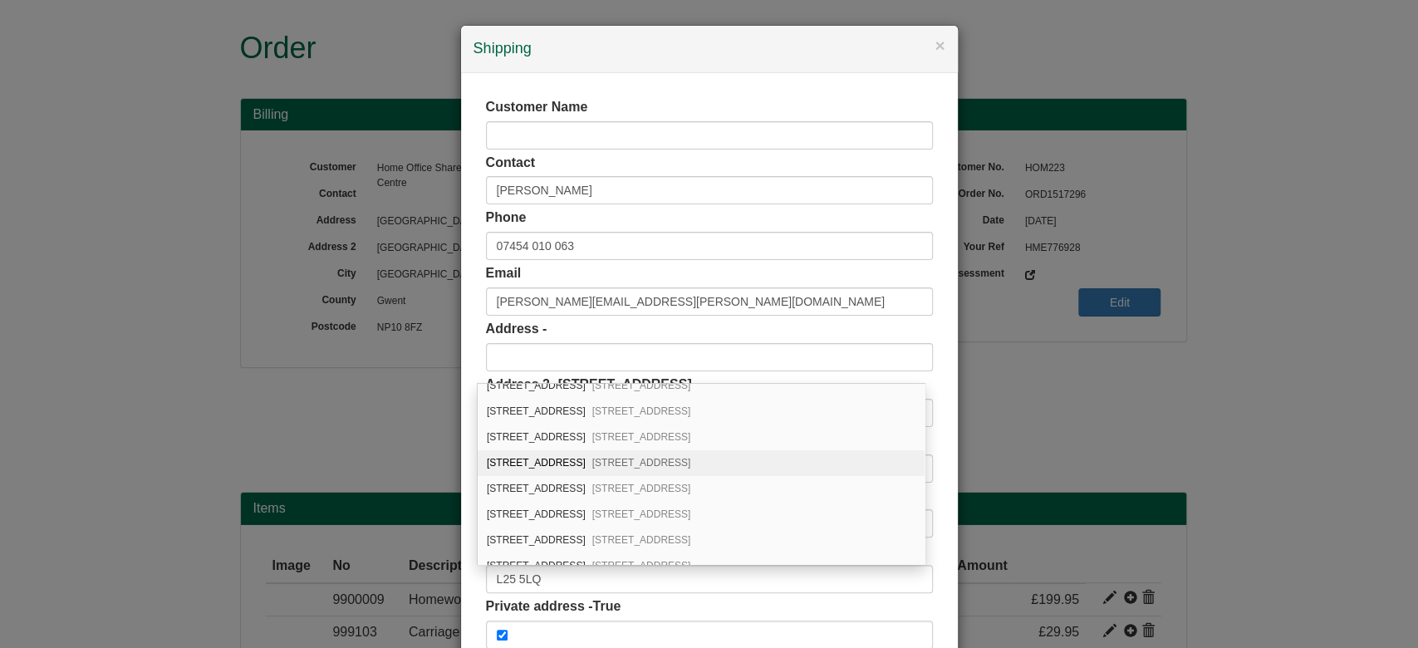
scroll to position [133, 0]
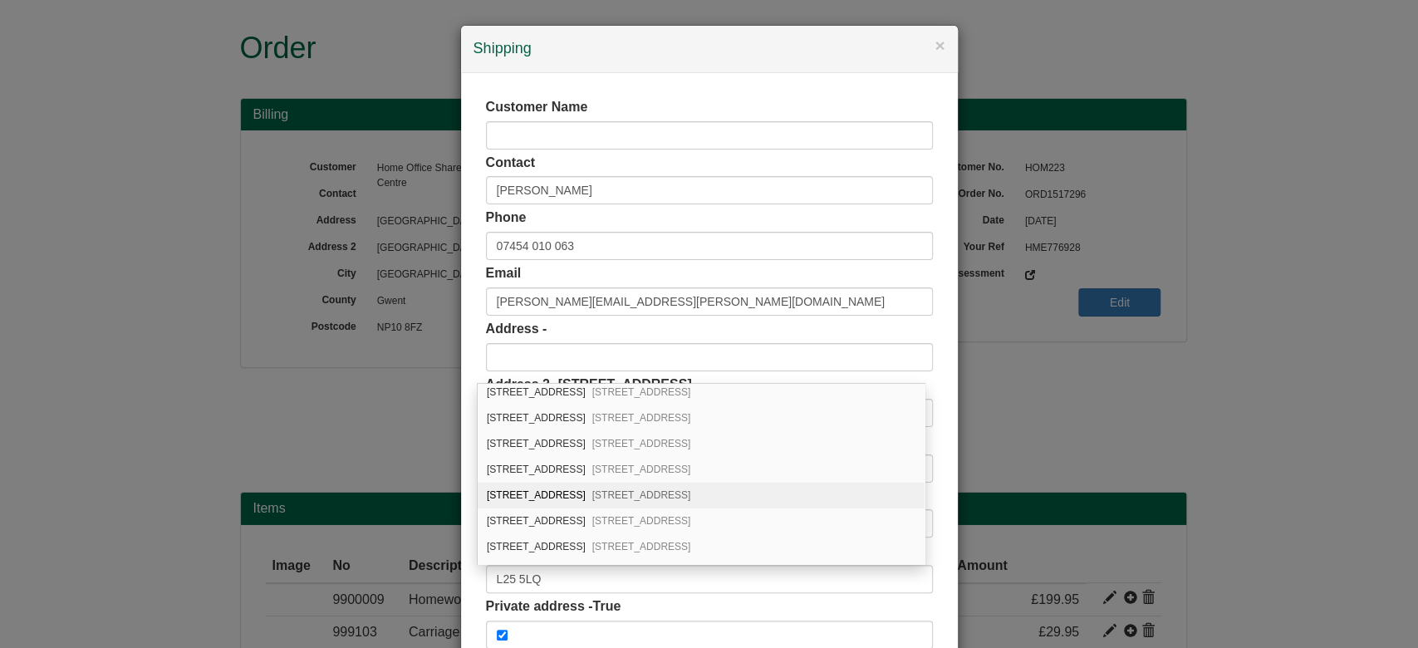
click at [722, 498] on div "[STREET_ADDRESS]" at bounding box center [701, 496] width 447 height 26
type input "[STREET_ADDRESS]"
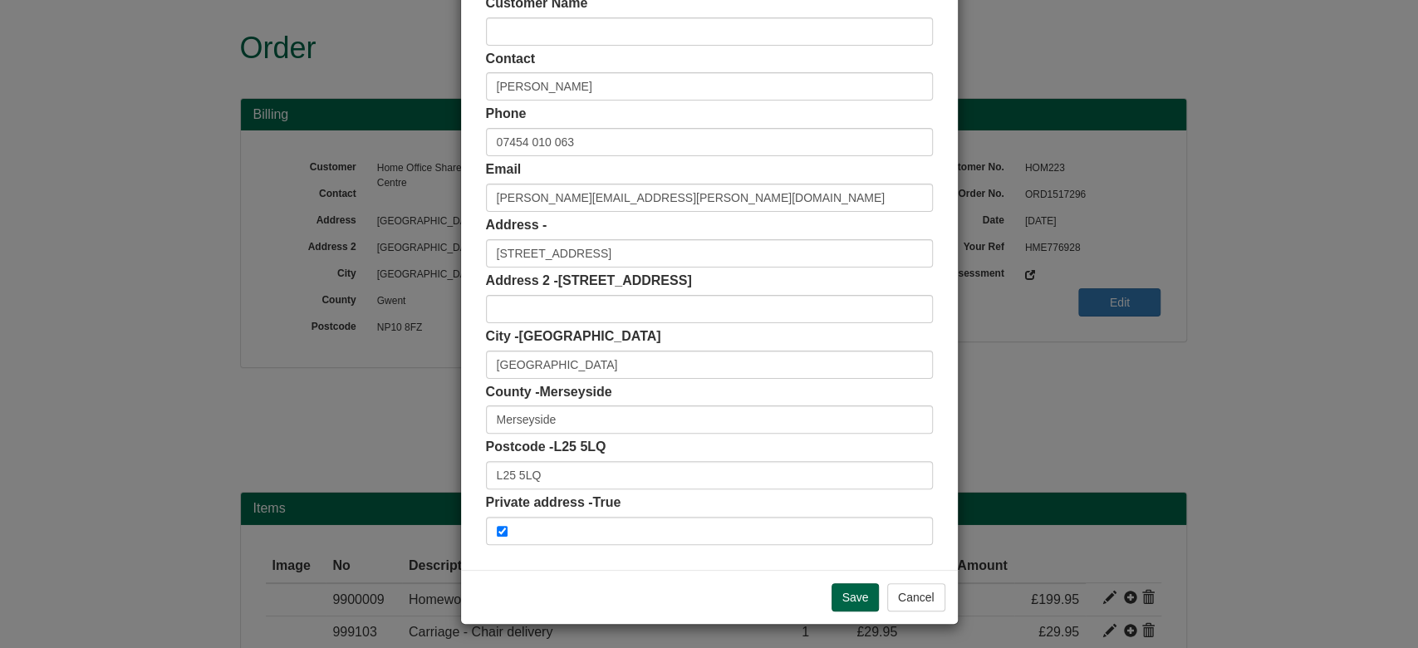
scroll to position [105, 0]
click at [840, 603] on input "Save" at bounding box center [856, 596] width 48 height 28
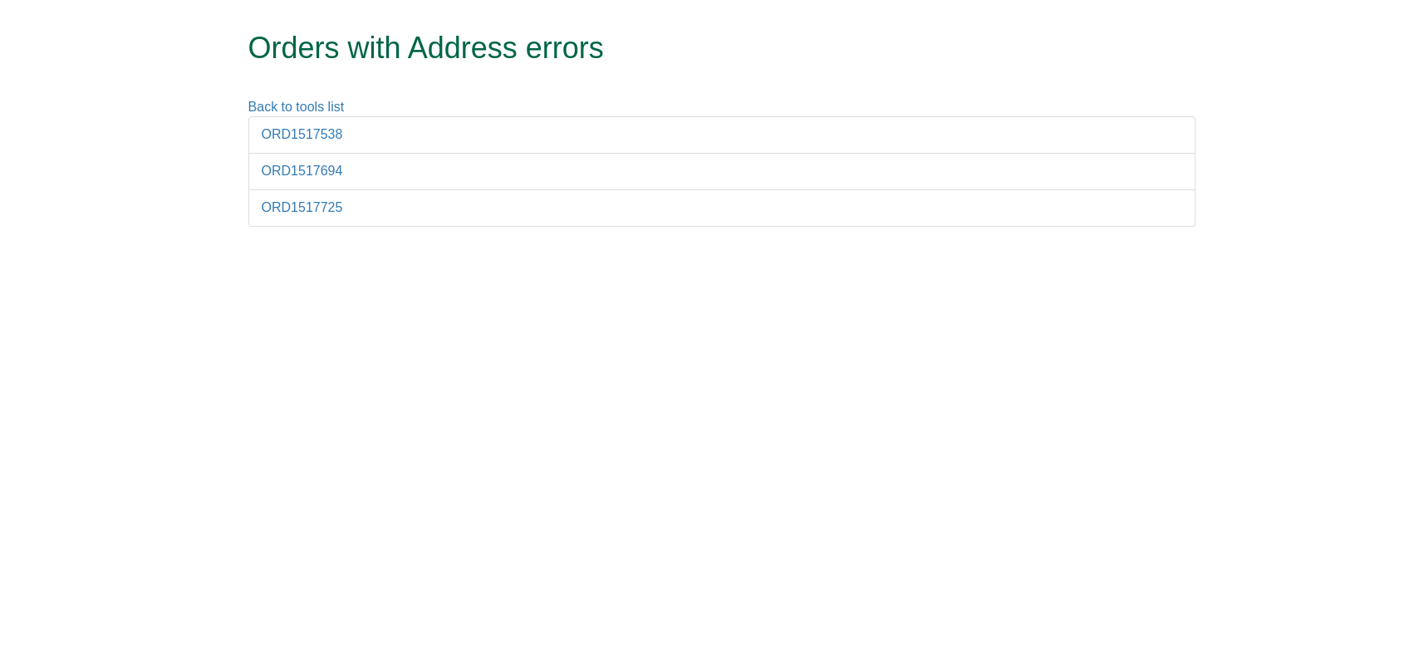
click at [312, 143] on li "ORD1517538" at bounding box center [721, 134] width 947 height 37
click at [295, 136] on link "ORD1517538" at bounding box center [302, 134] width 81 height 14
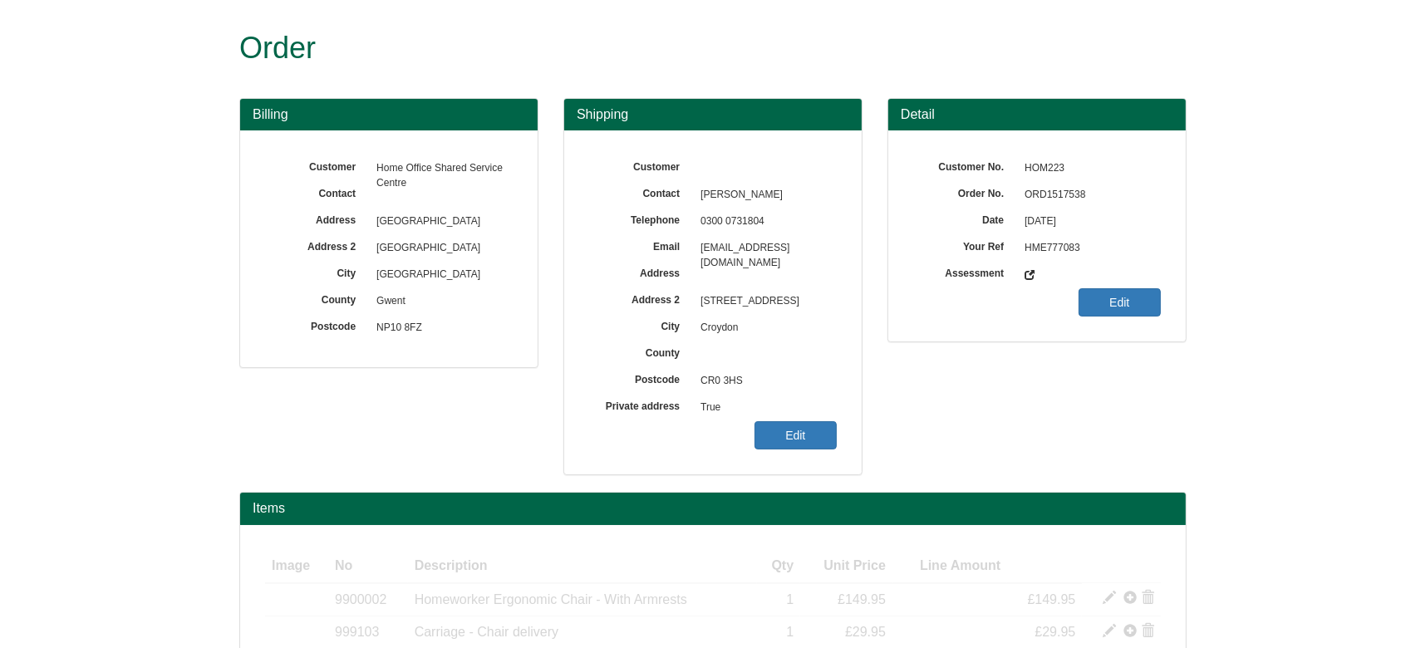
click at [1070, 182] on span "ORD1517538" at bounding box center [1088, 195] width 145 height 27
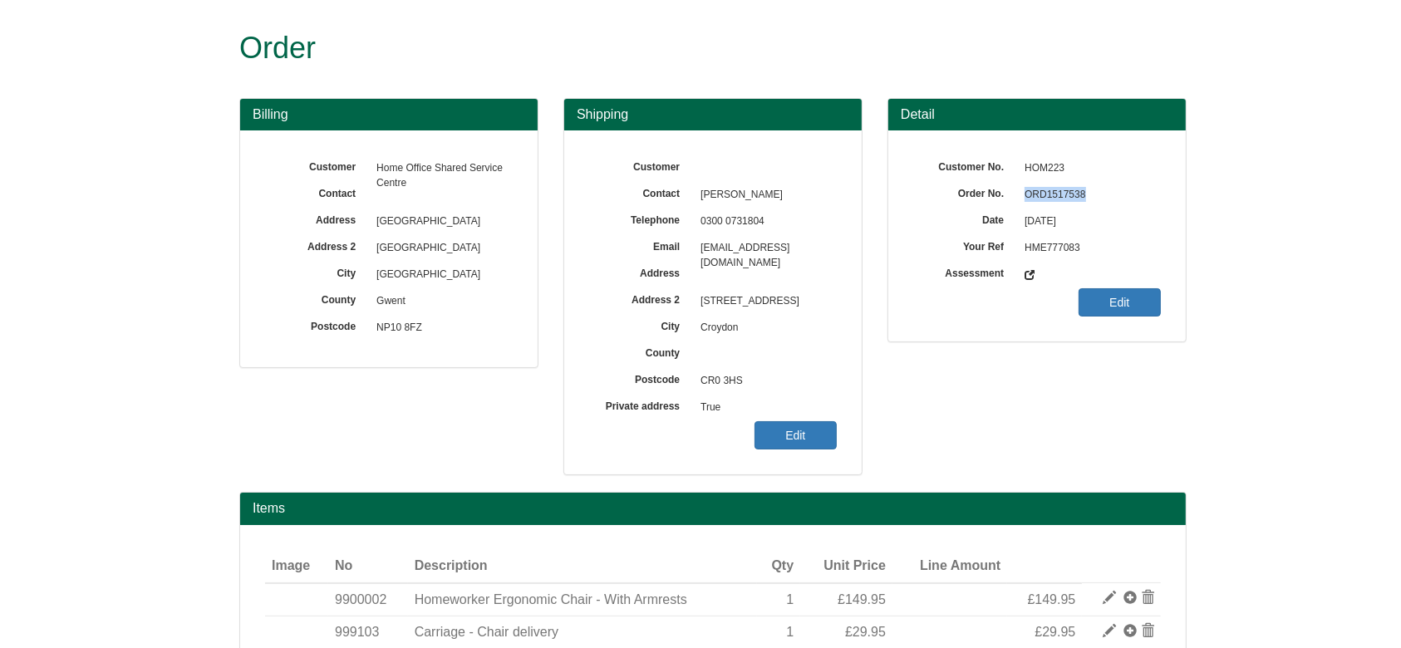
copy span "ORD1517538"
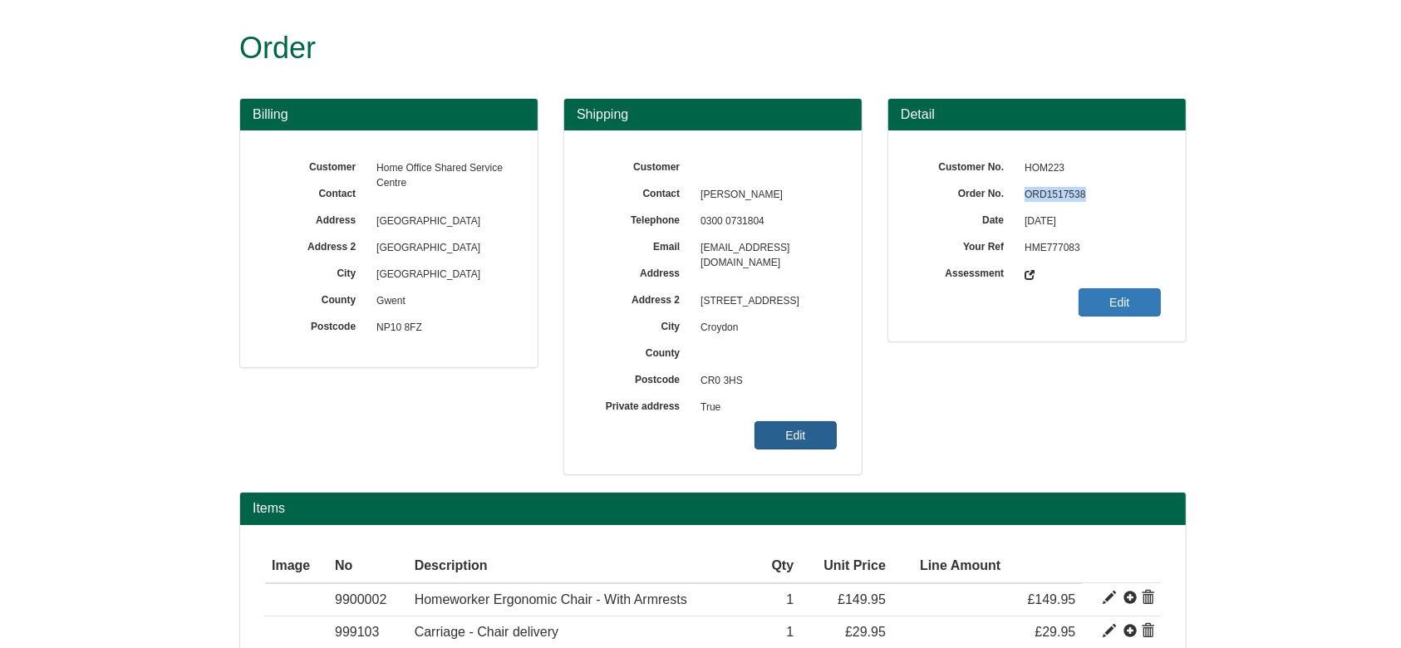
click at [782, 433] on link "Edit" at bounding box center [795, 435] width 82 height 28
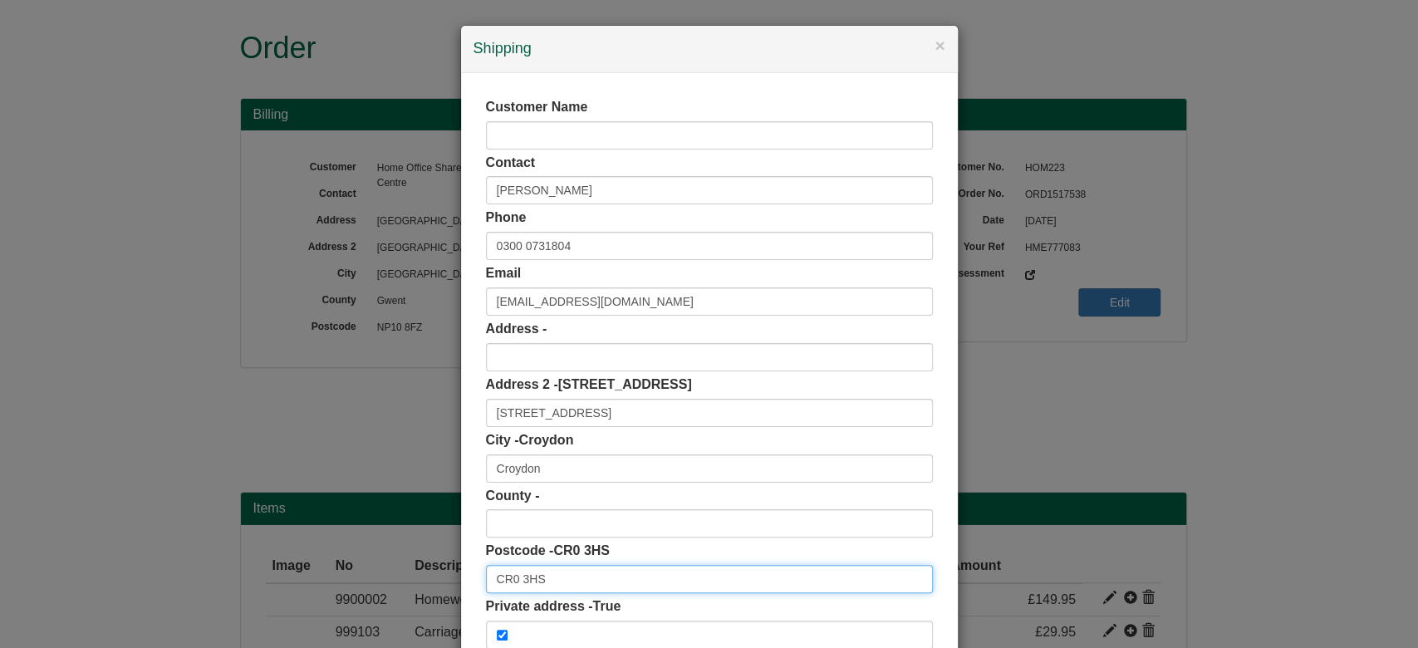
drag, startPoint x: 547, startPoint y: 575, endPoint x: 425, endPoint y: 591, distance: 123.1
click at [425, 591] on div "× Shipping Customer Name Contact [PERSON_NAME] Phone [PHONE_NUMBER] Email [EMAI…" at bounding box center [709, 324] width 1418 height 648
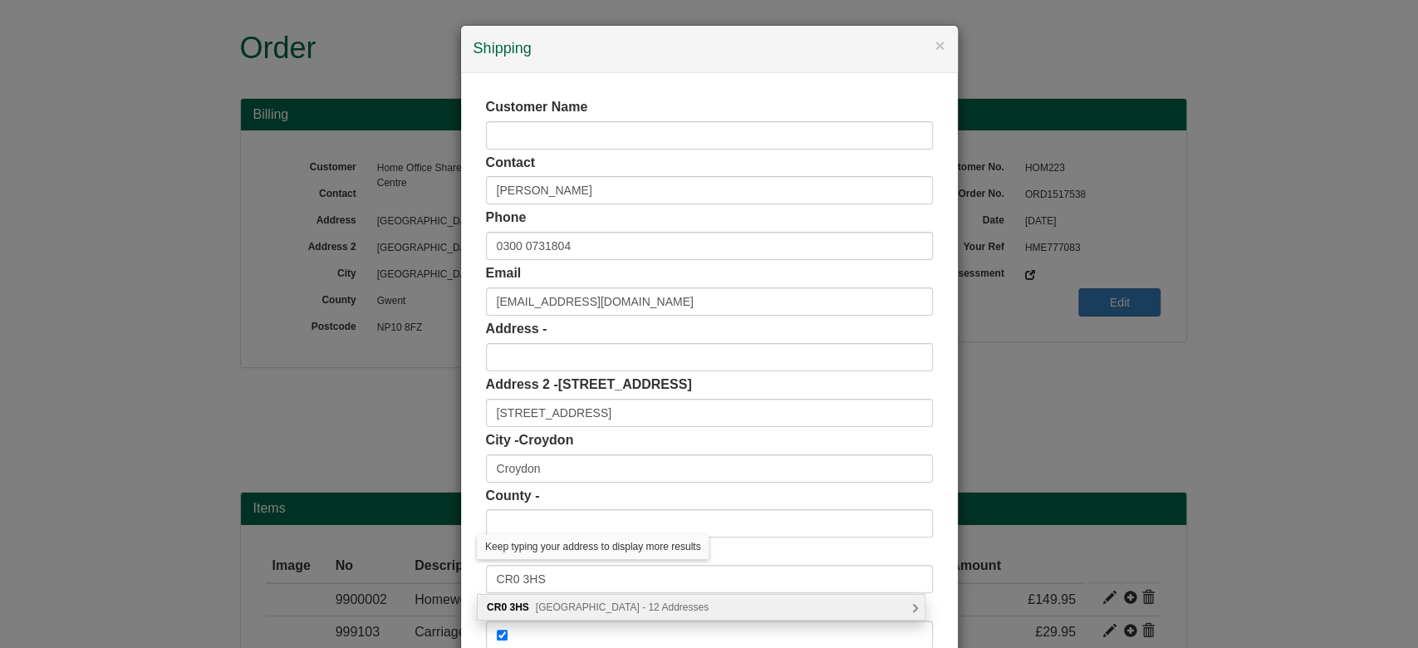
click at [532, 595] on div "CR0 [STREET_ADDRESS] Addresses" at bounding box center [701, 607] width 447 height 25
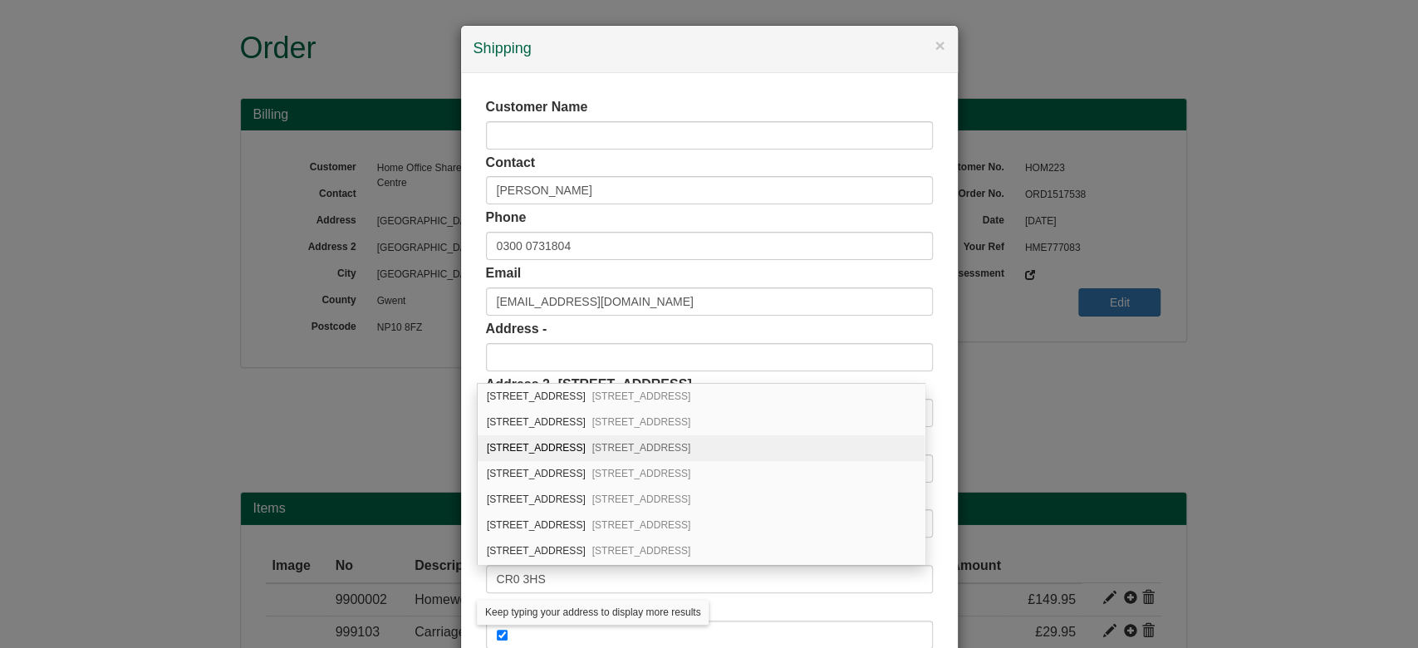
click at [587, 458] on div "[STREET_ADDRESS]" at bounding box center [701, 448] width 447 height 26
type input "[STREET_ADDRESS]"
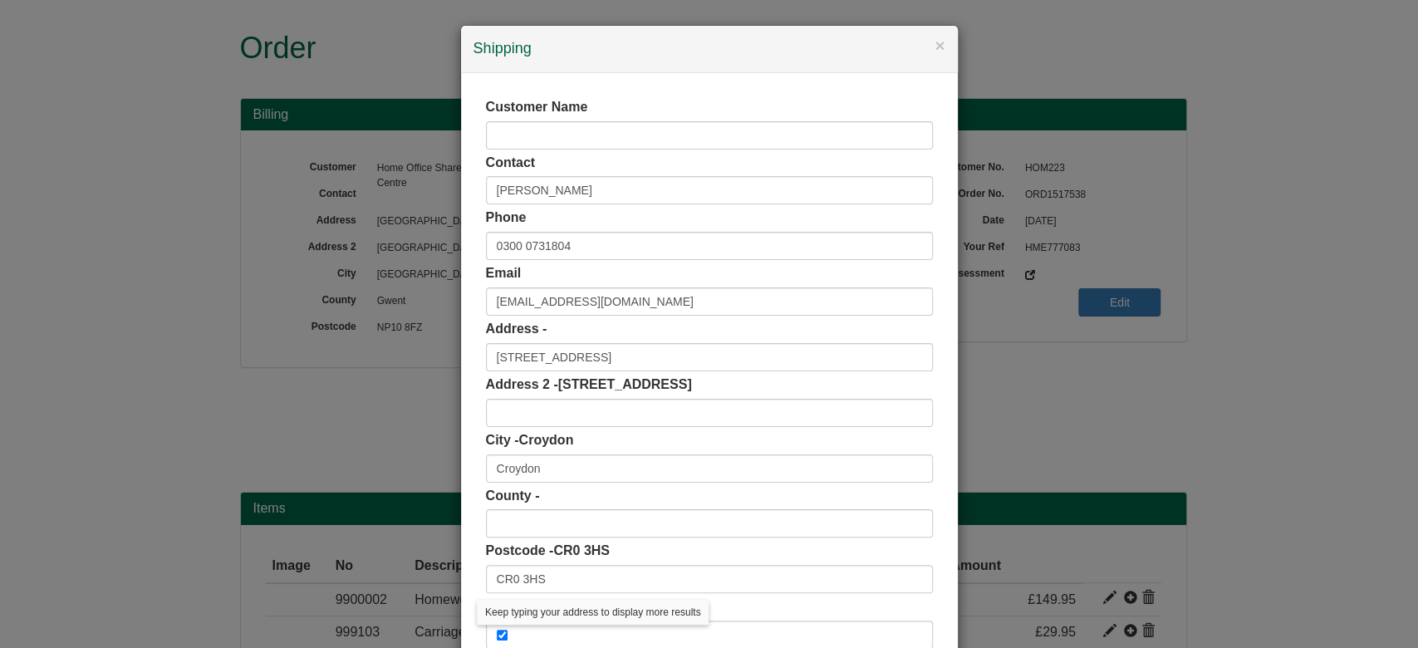
scroll to position [105, 0]
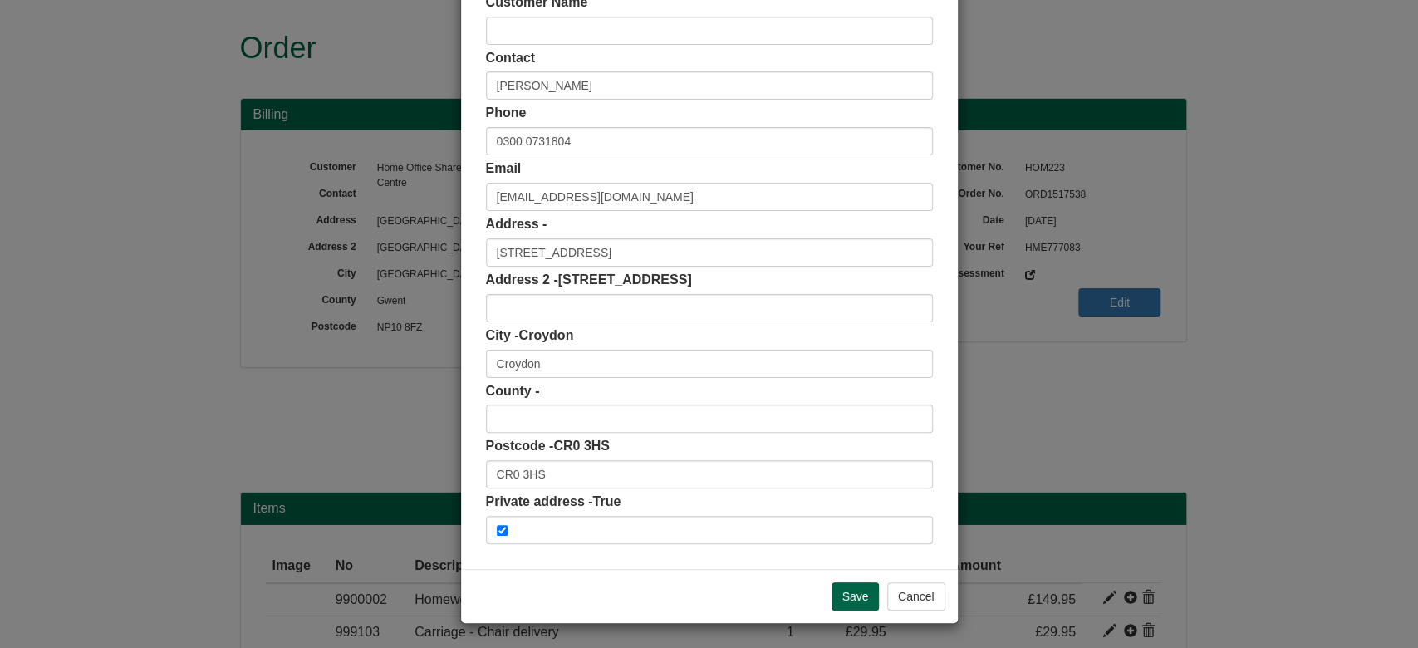
click at [838, 611] on div "Save Cancel" at bounding box center [709, 596] width 497 height 54
click at [841, 606] on input "Save" at bounding box center [856, 596] width 48 height 28
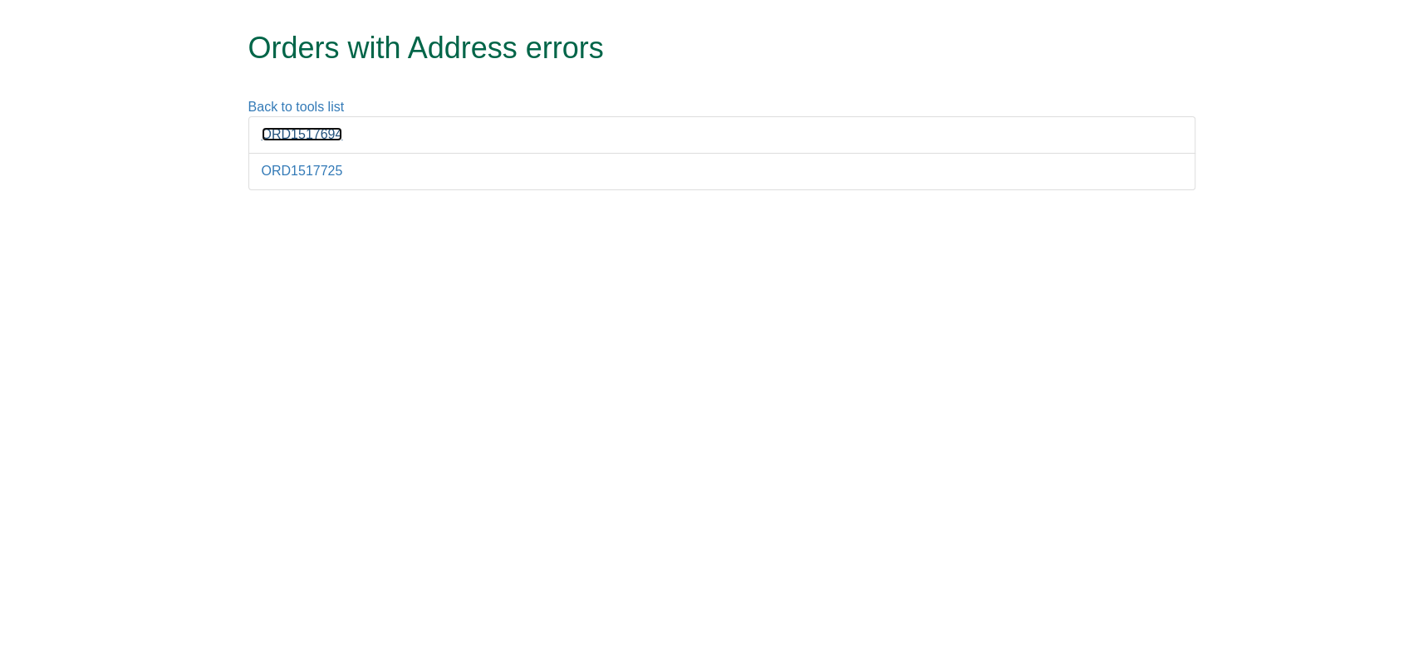
click at [307, 141] on link "ORD1517694" at bounding box center [302, 134] width 81 height 14
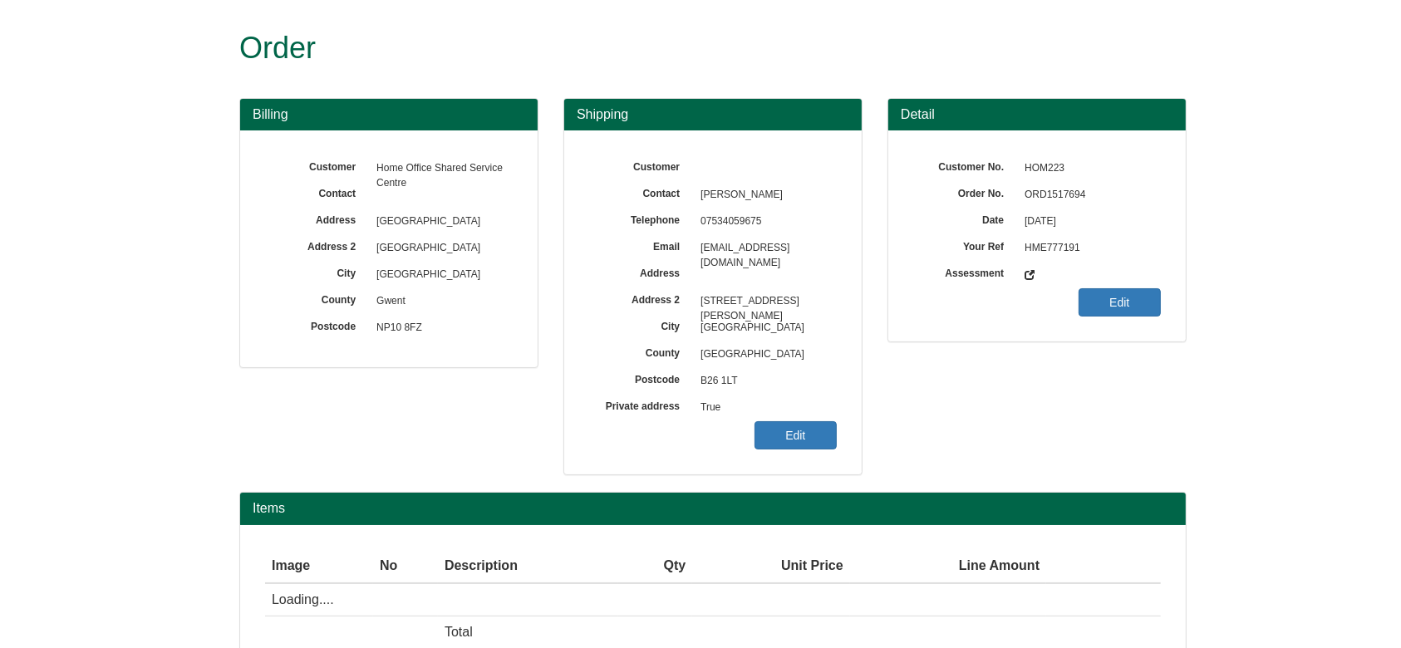
click at [1033, 194] on span "ORD1517694" at bounding box center [1088, 195] width 145 height 27
copy span "ORD1517694"
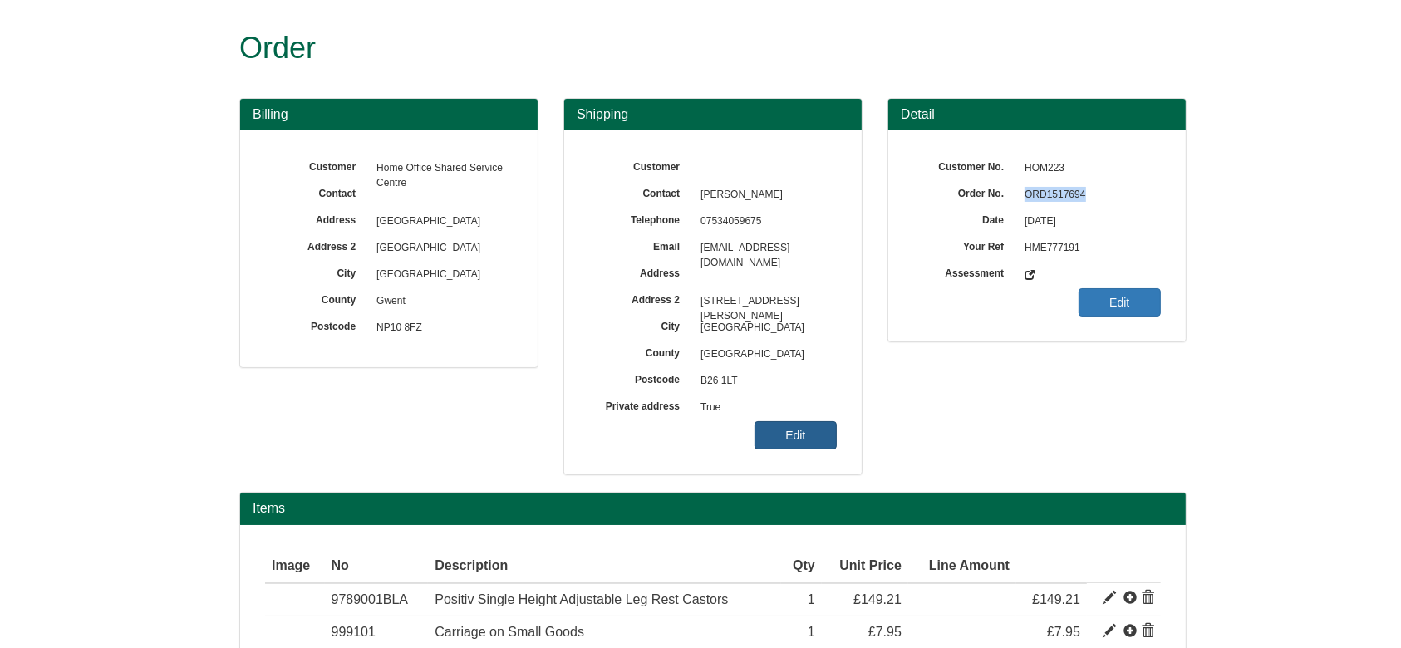
click at [782, 438] on link "Edit" at bounding box center [795, 435] width 82 height 28
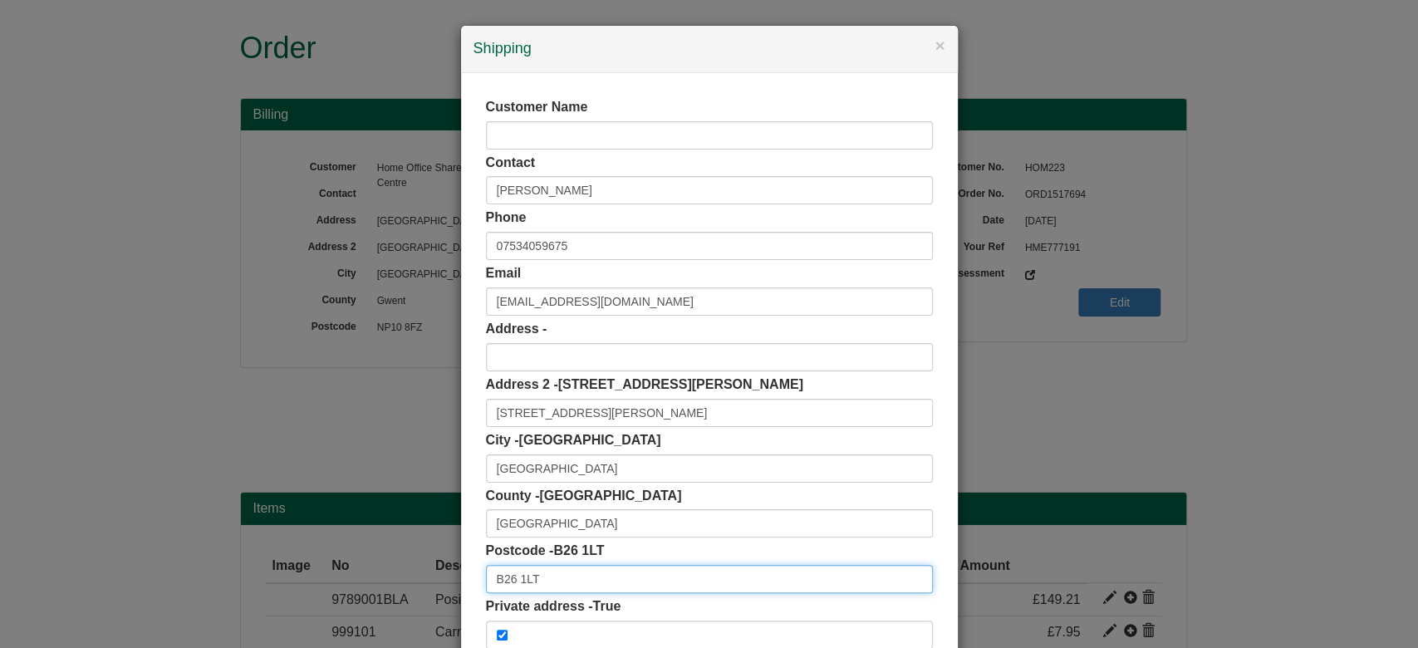
drag, startPoint x: 544, startPoint y: 583, endPoint x: 425, endPoint y: 586, distance: 118.8
click at [425, 586] on div "× Shipping Customer Name Contact Jameel Rafih Phone 07534059675 Email Jameel.Ra…" at bounding box center [709, 324] width 1418 height 648
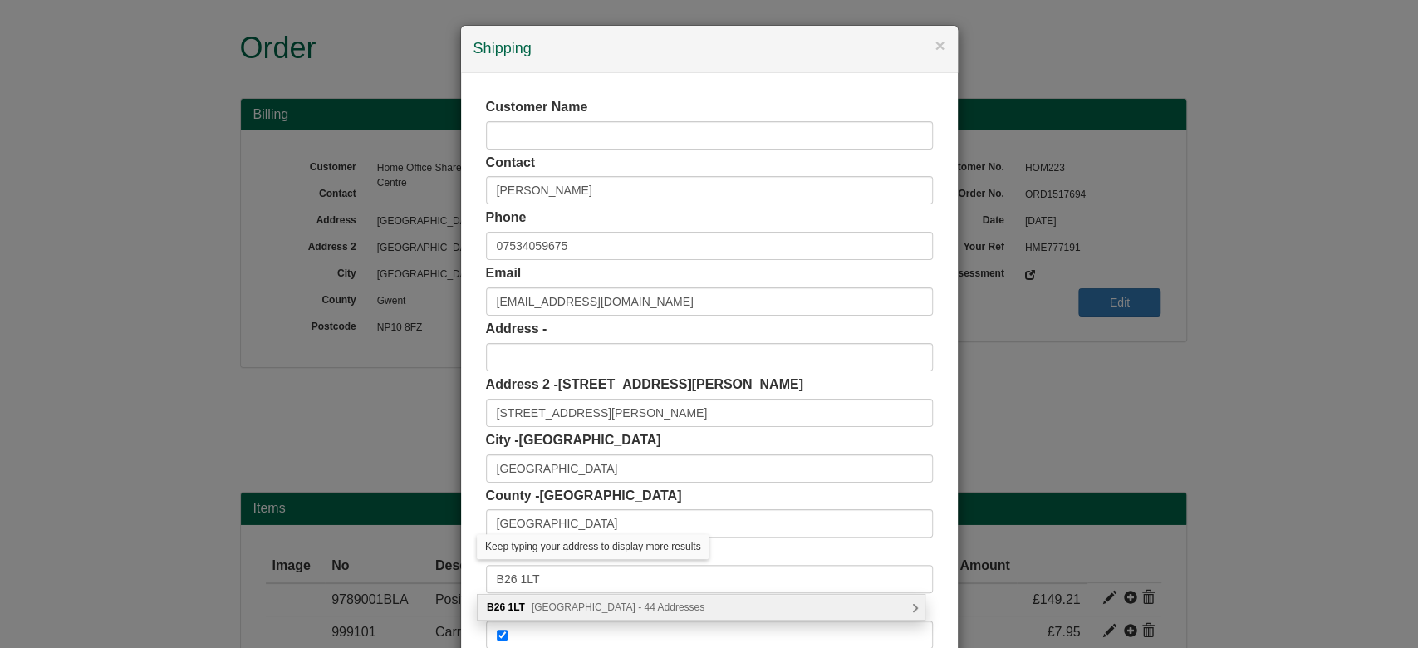
click at [569, 609] on span "Wensley Road, Birmingham - 44 Addresses" at bounding box center [618, 607] width 173 height 12
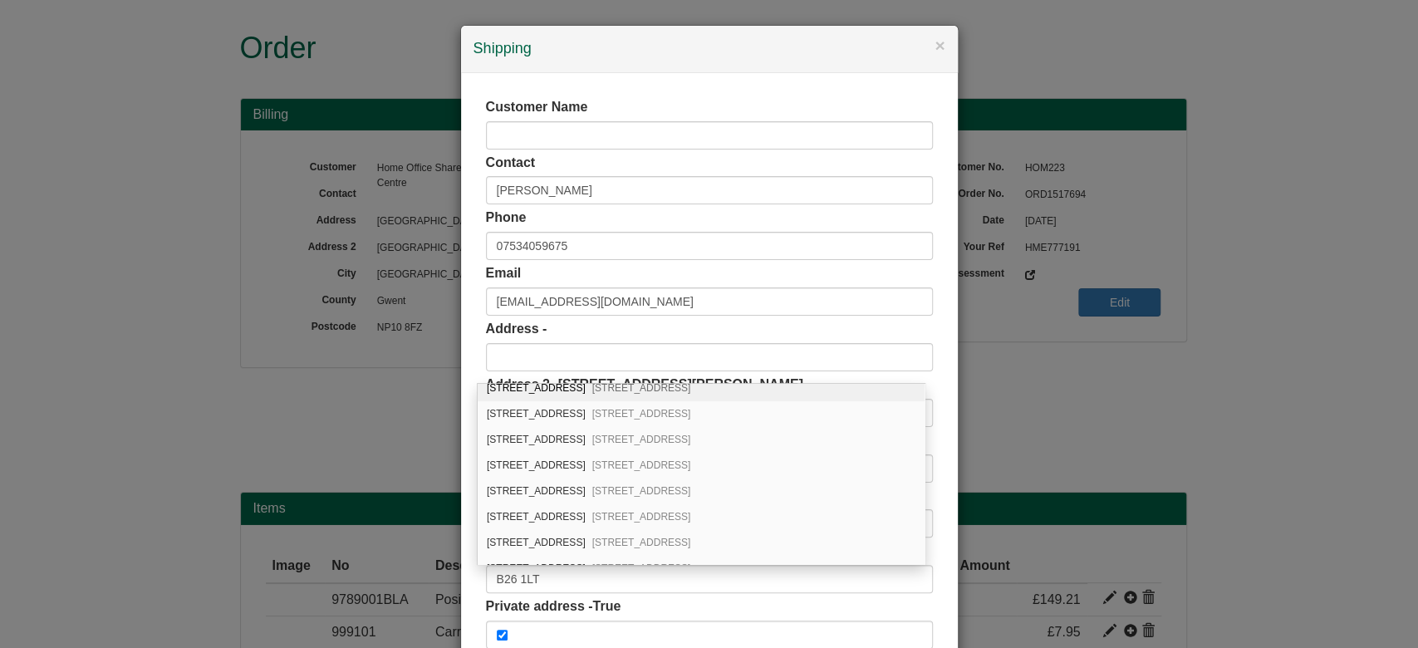
scroll to position [634, 0]
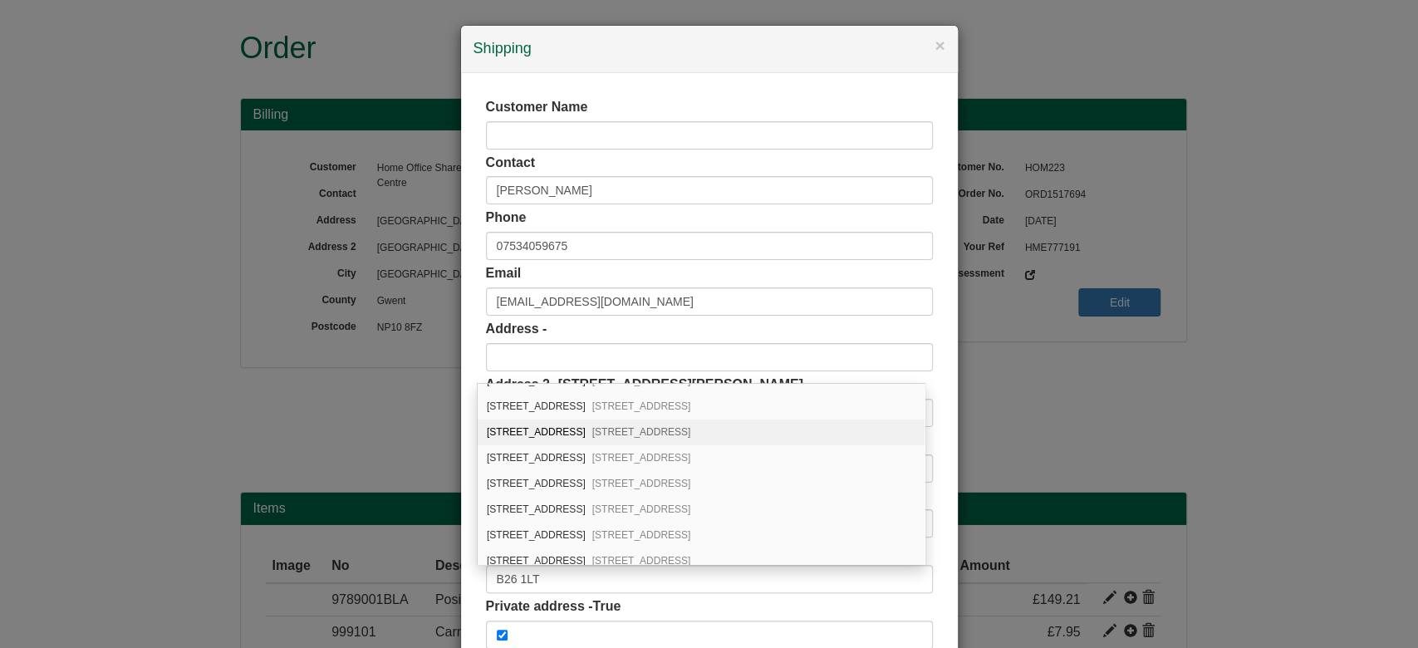
click at [730, 425] on div "70 Wensley Road Birmingham, B26 1LT" at bounding box center [701, 433] width 447 height 26
type input "70 Wensley Road"
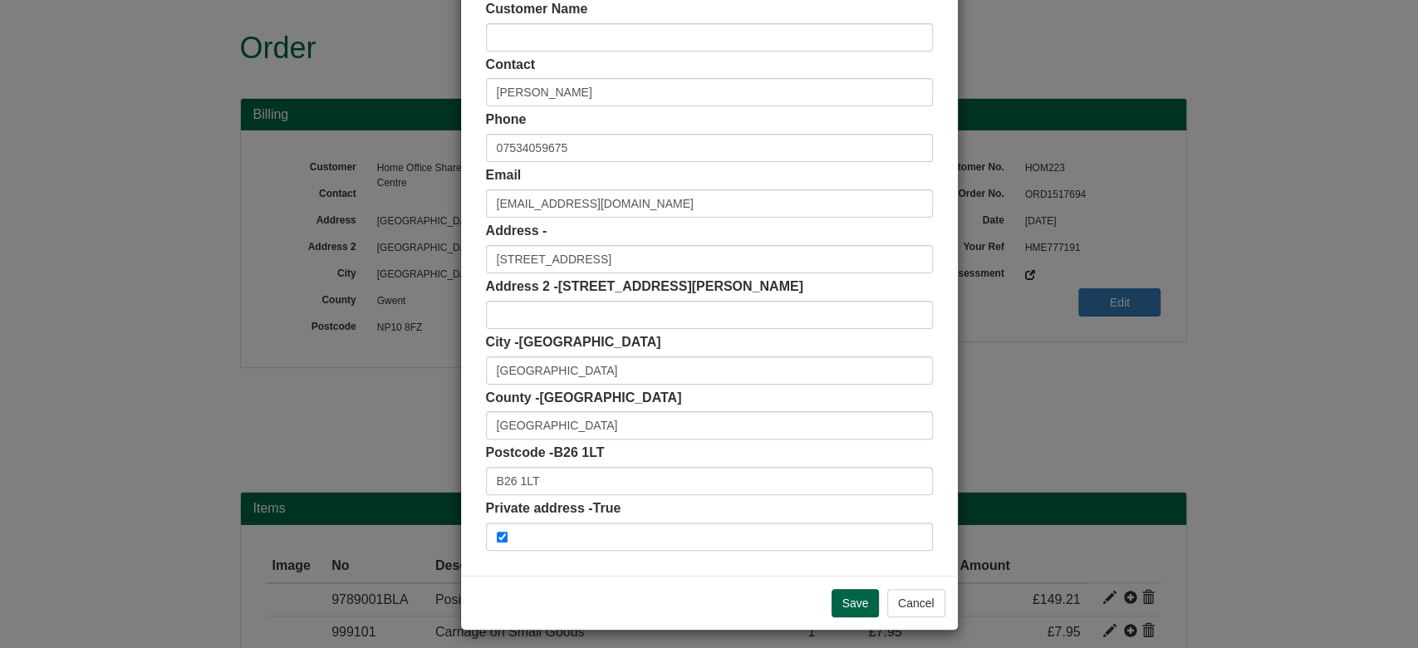
scroll to position [105, 0]
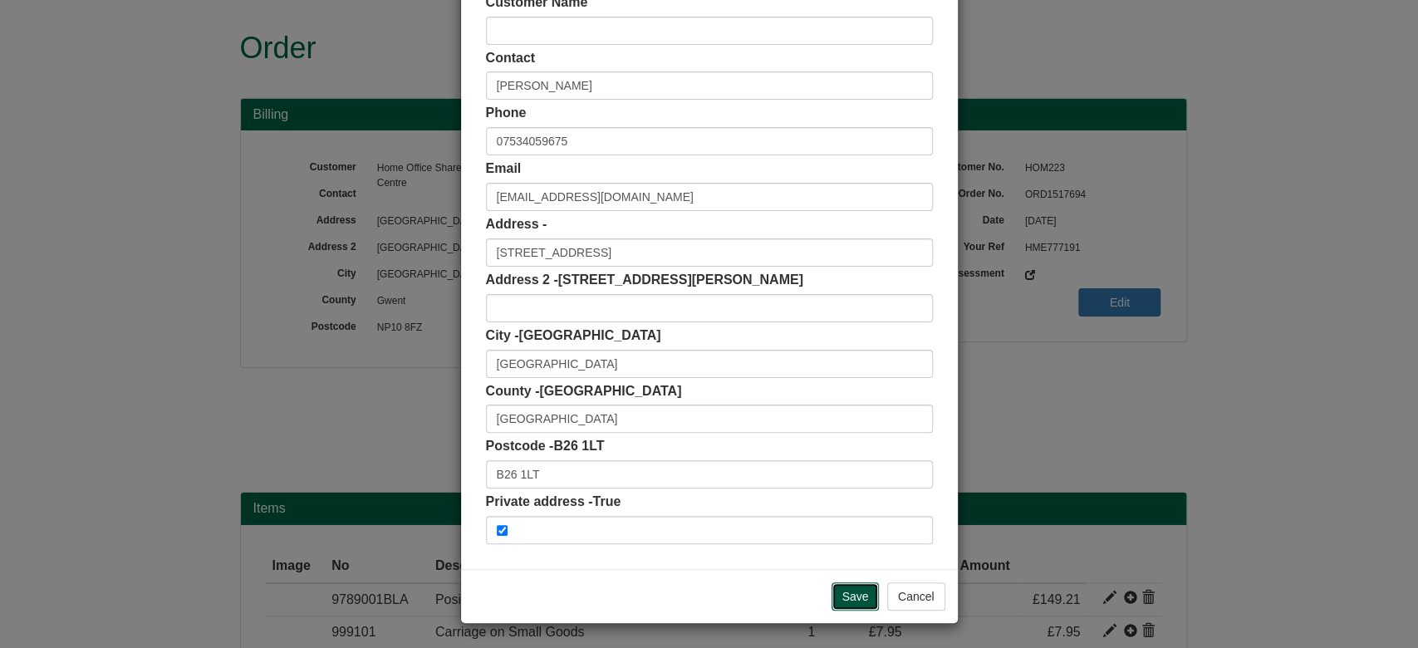
click at [839, 604] on input "Save" at bounding box center [856, 596] width 48 height 28
